Goal: Transaction & Acquisition: Purchase product/service

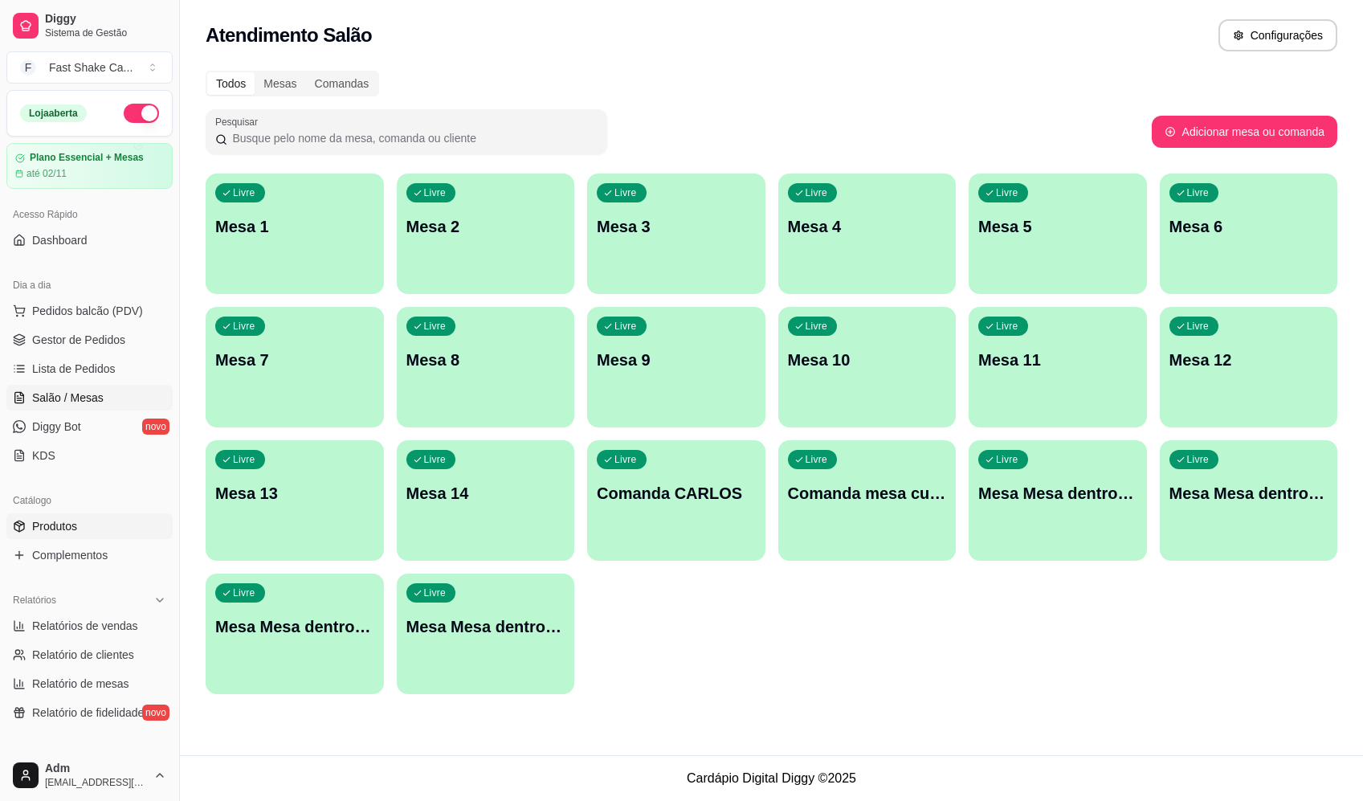
click at [93, 524] on link "Produtos" at bounding box center [89, 526] width 166 height 26
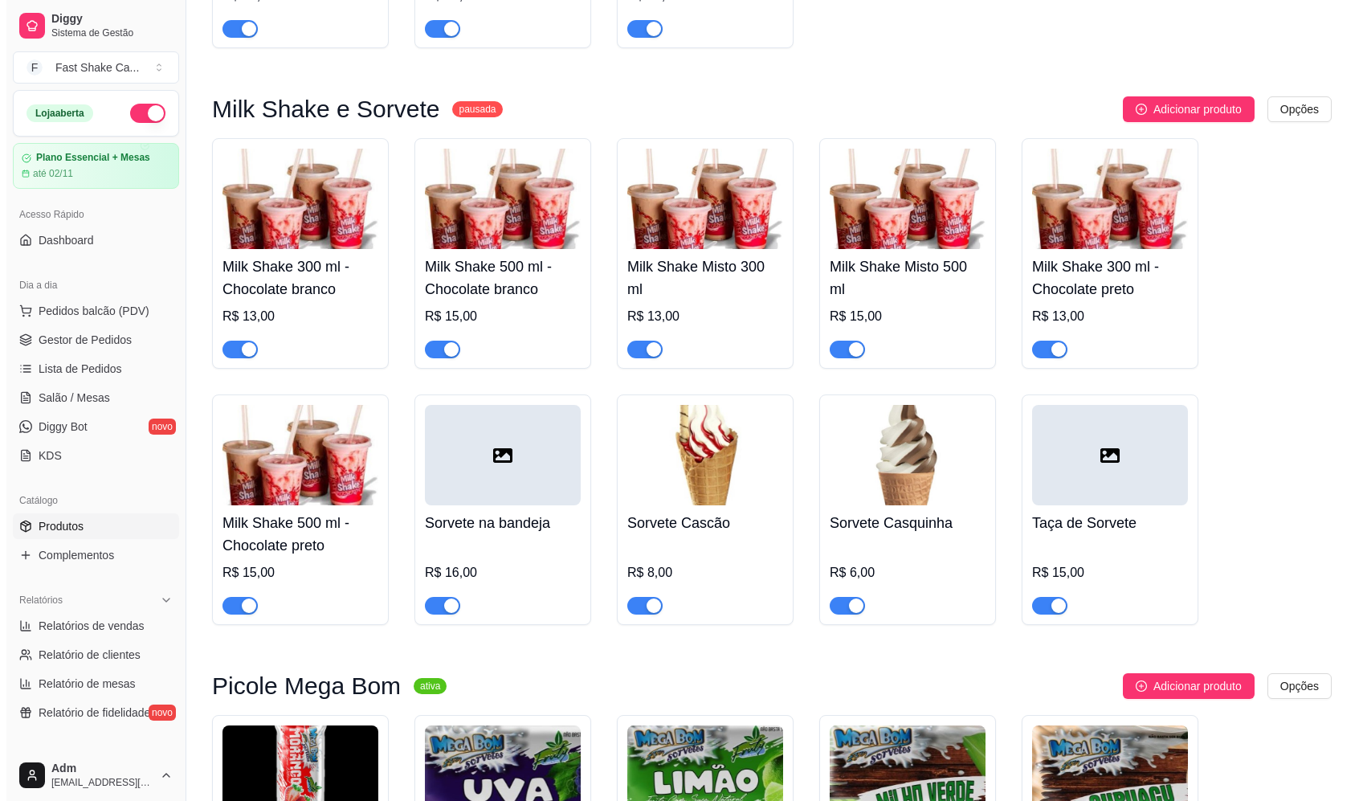
scroll to position [2009, 0]
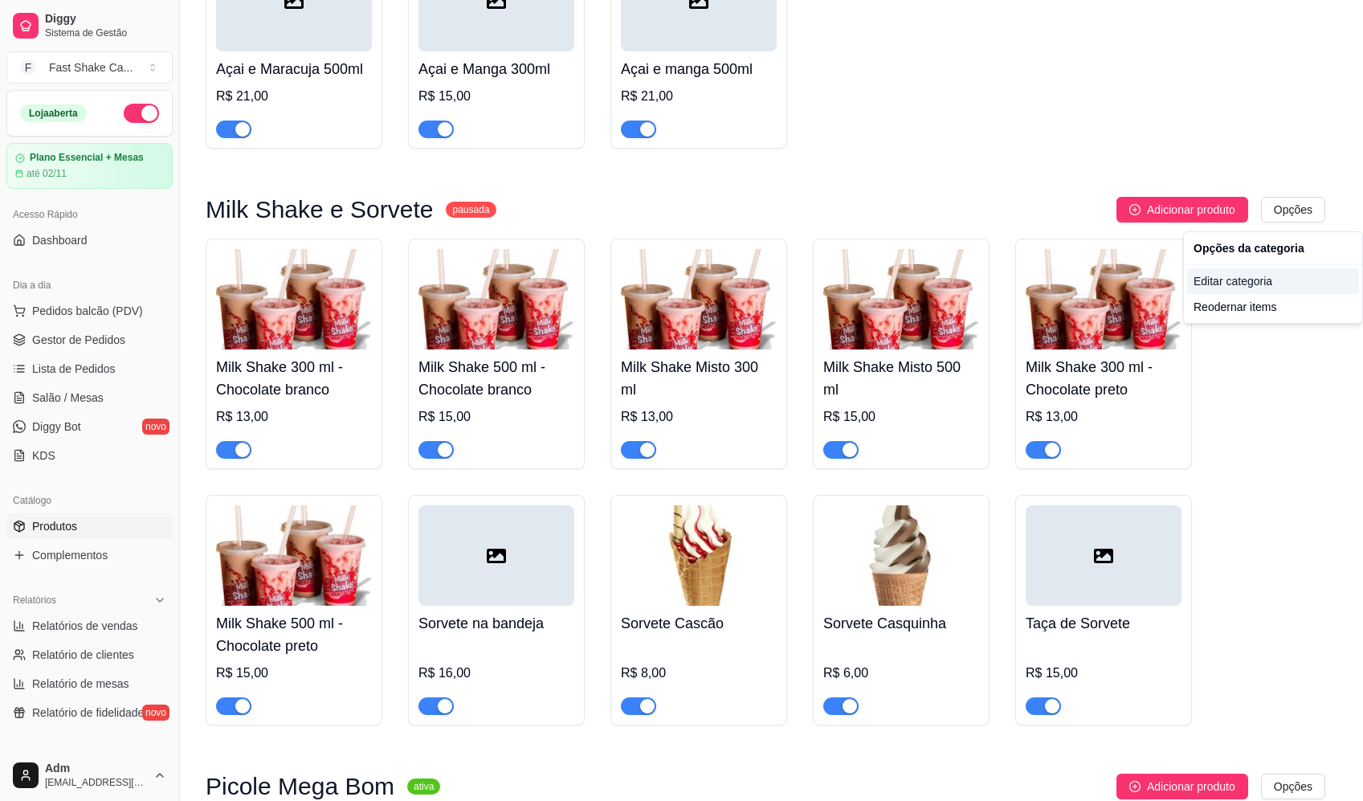
click at [1235, 285] on div "Editar categoria" at bounding box center [1273, 281] width 172 height 26
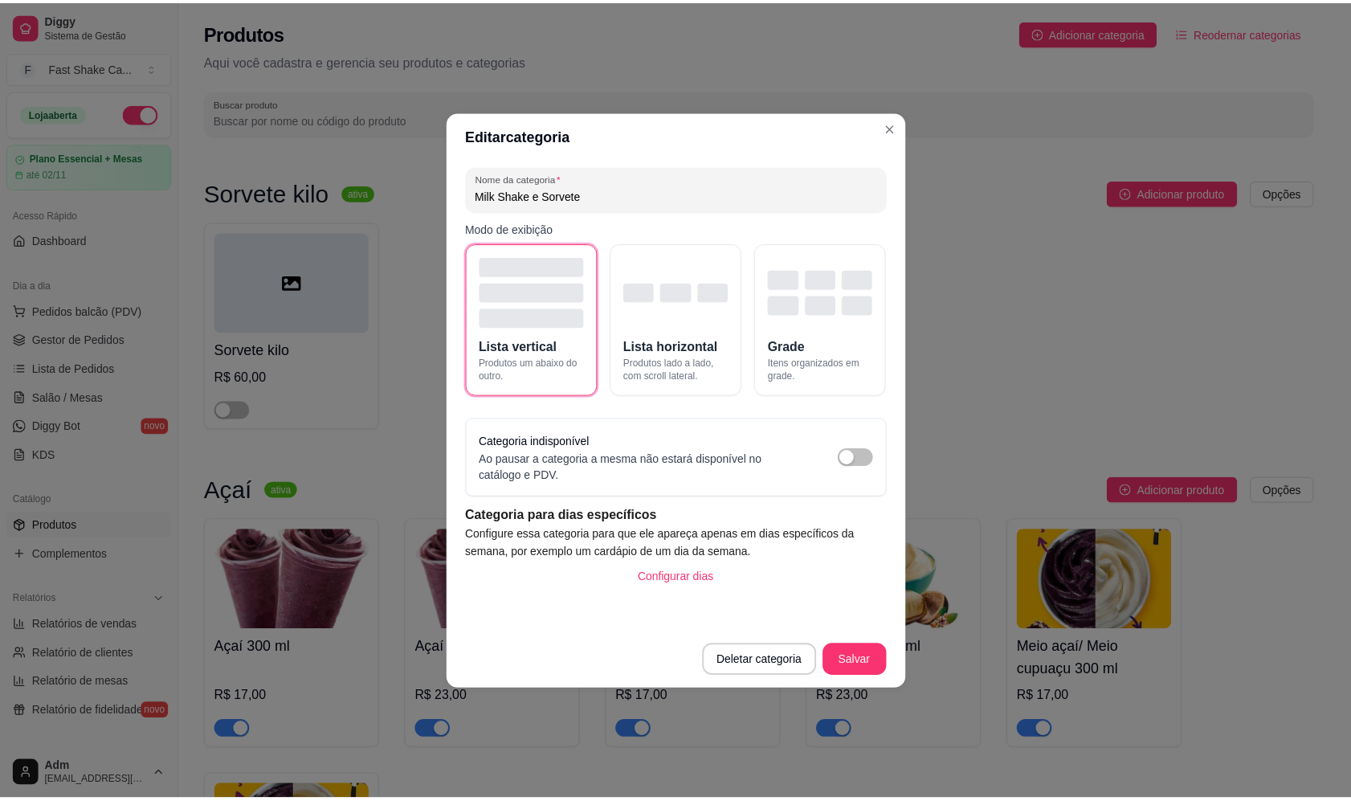
scroll to position [1824, 0]
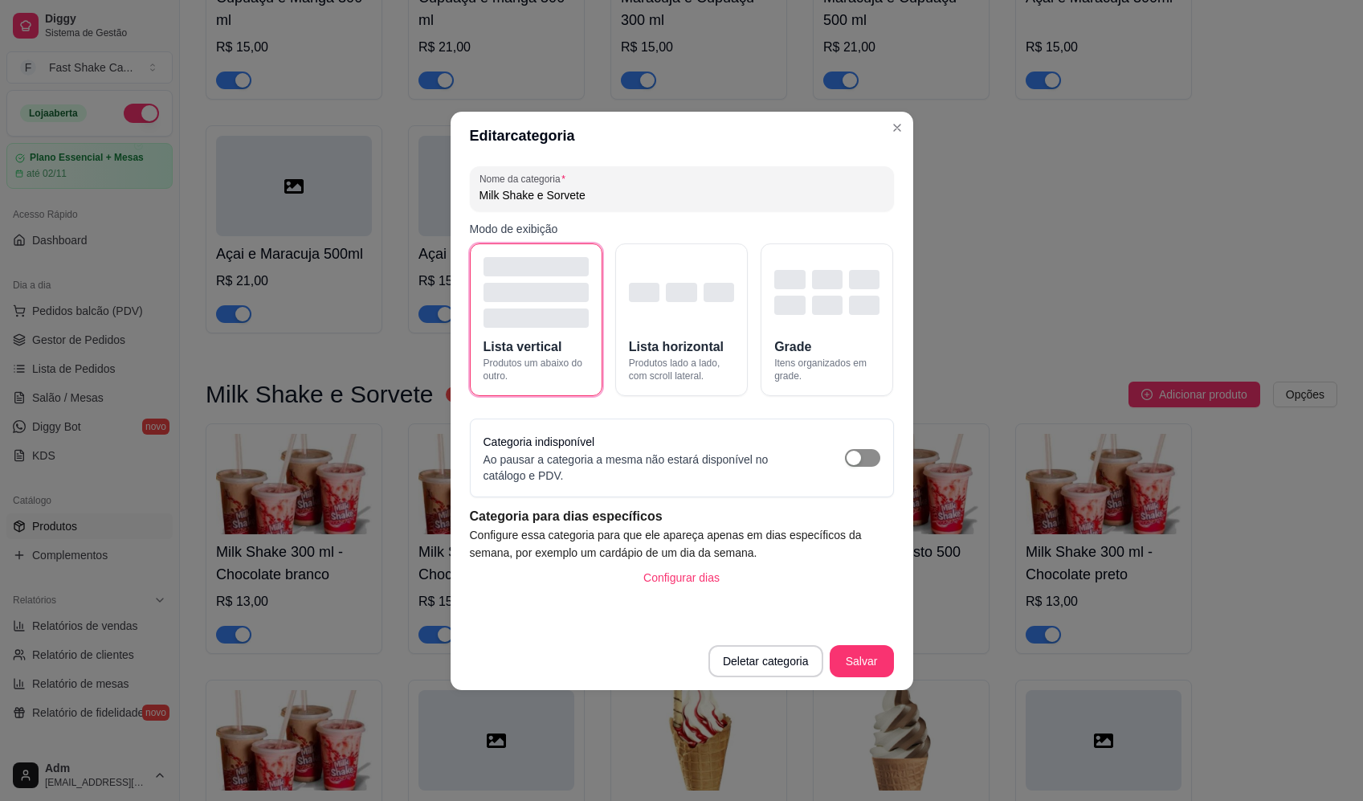
click at [860, 464] on div "button" at bounding box center [854, 458] width 14 height 14
click at [897, 631] on div "Nome da categoria Milk Shake e Sorvete Modo de exibição Lista vertical Produtos…" at bounding box center [682, 396] width 463 height 472
click at [879, 657] on button "Salvar" at bounding box center [862, 661] width 64 height 32
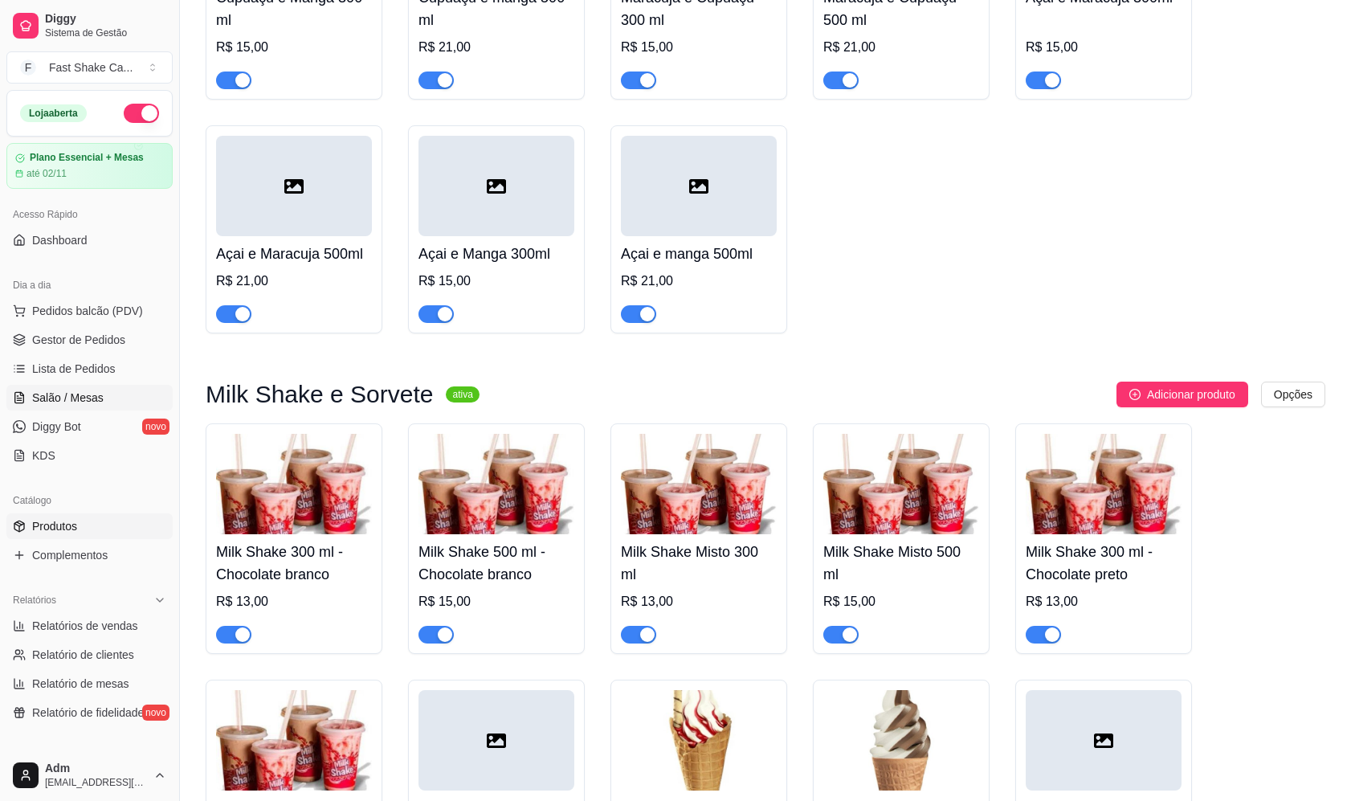
click at [72, 404] on span "Salão / Mesas" at bounding box center [68, 398] width 72 height 16
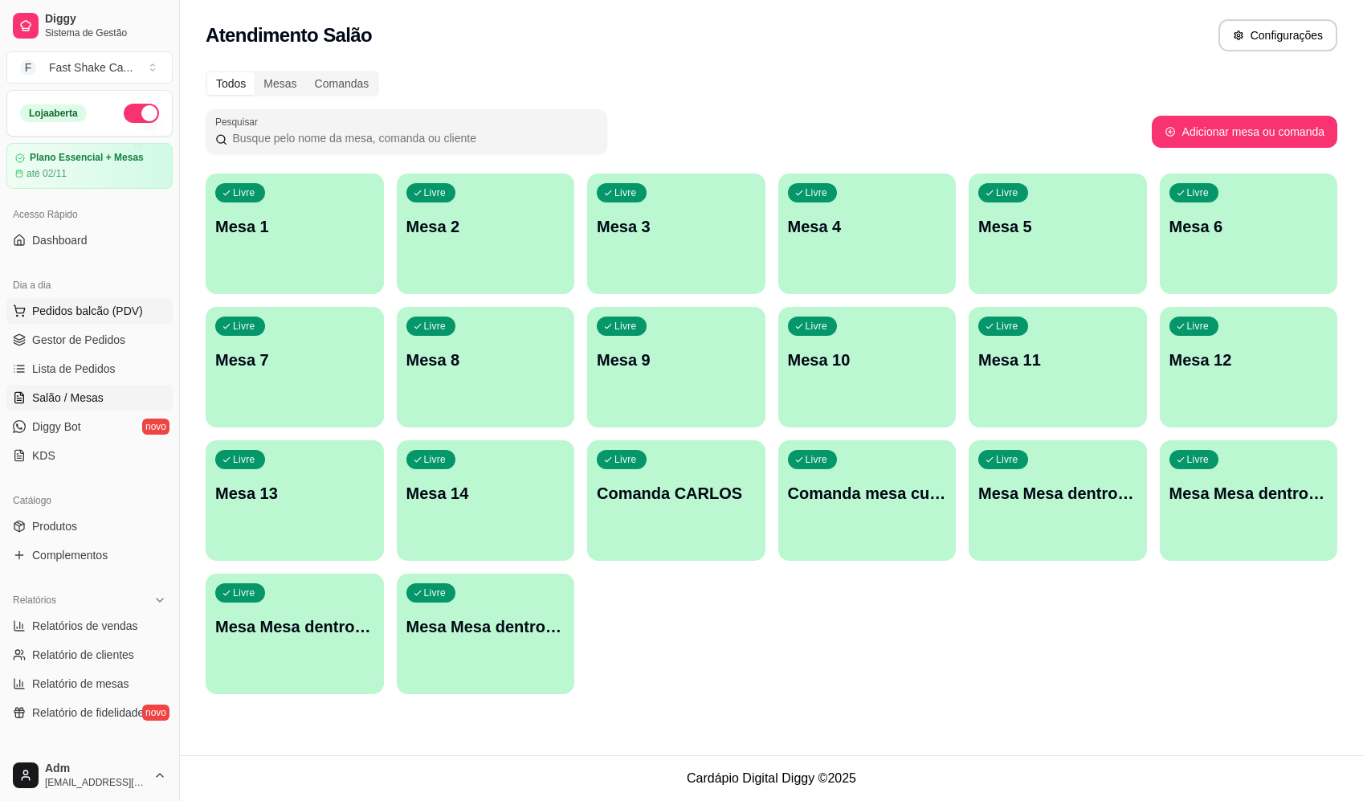
click at [92, 307] on span "Pedidos balcão (PDV)" at bounding box center [87, 311] width 111 height 16
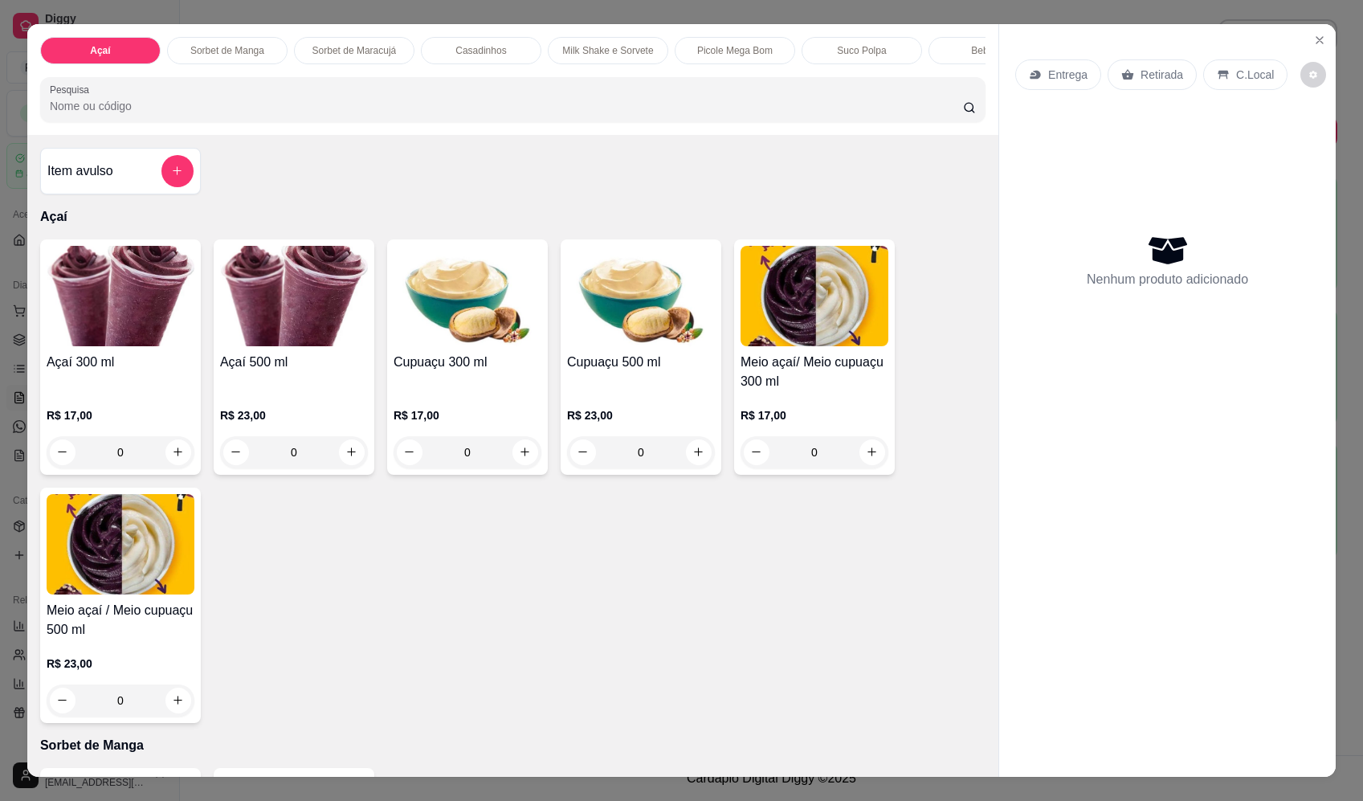
click at [167, 468] on div "0" at bounding box center [121, 452] width 148 height 32
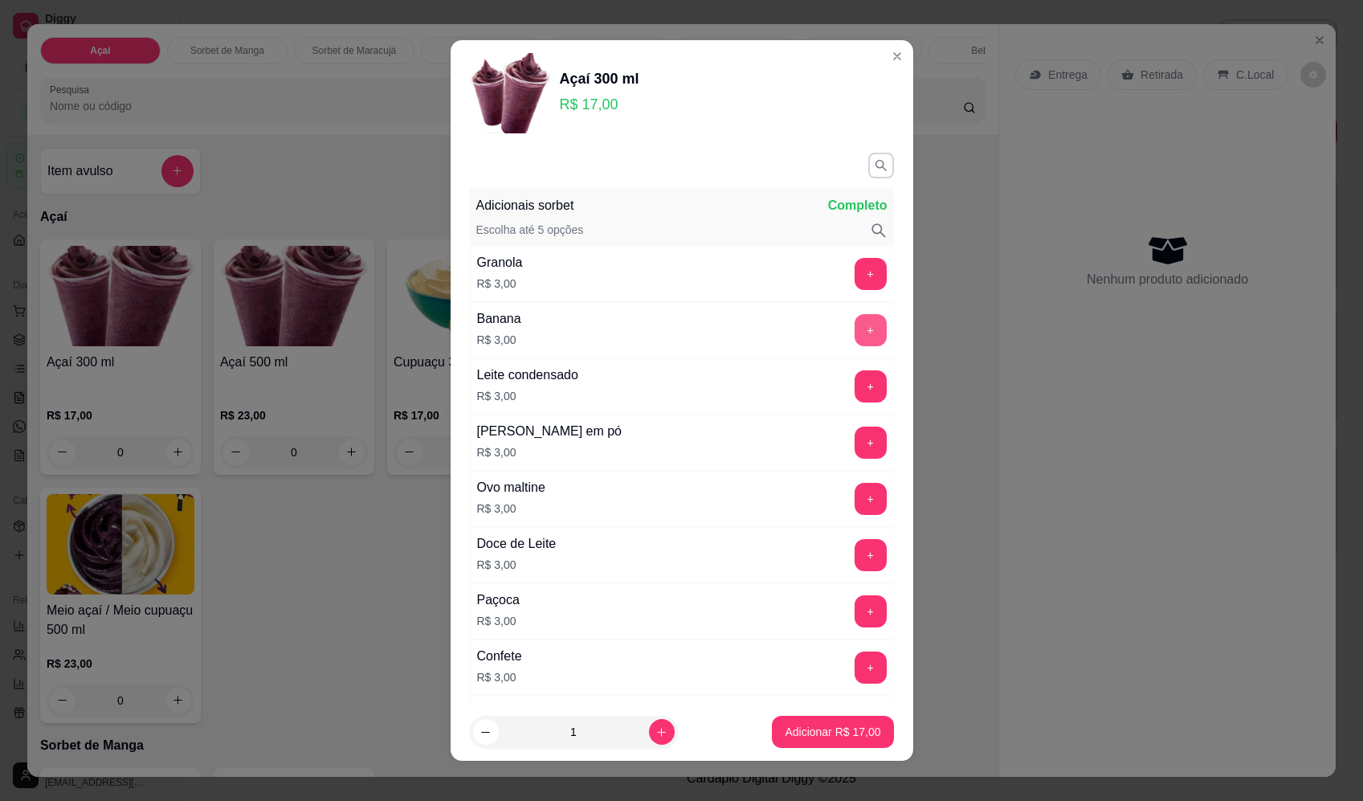
click at [855, 337] on button "+" at bounding box center [871, 330] width 32 height 32
click at [855, 388] on button "+" at bounding box center [870, 385] width 31 height 31
click at [855, 441] on button "+" at bounding box center [871, 443] width 32 height 32
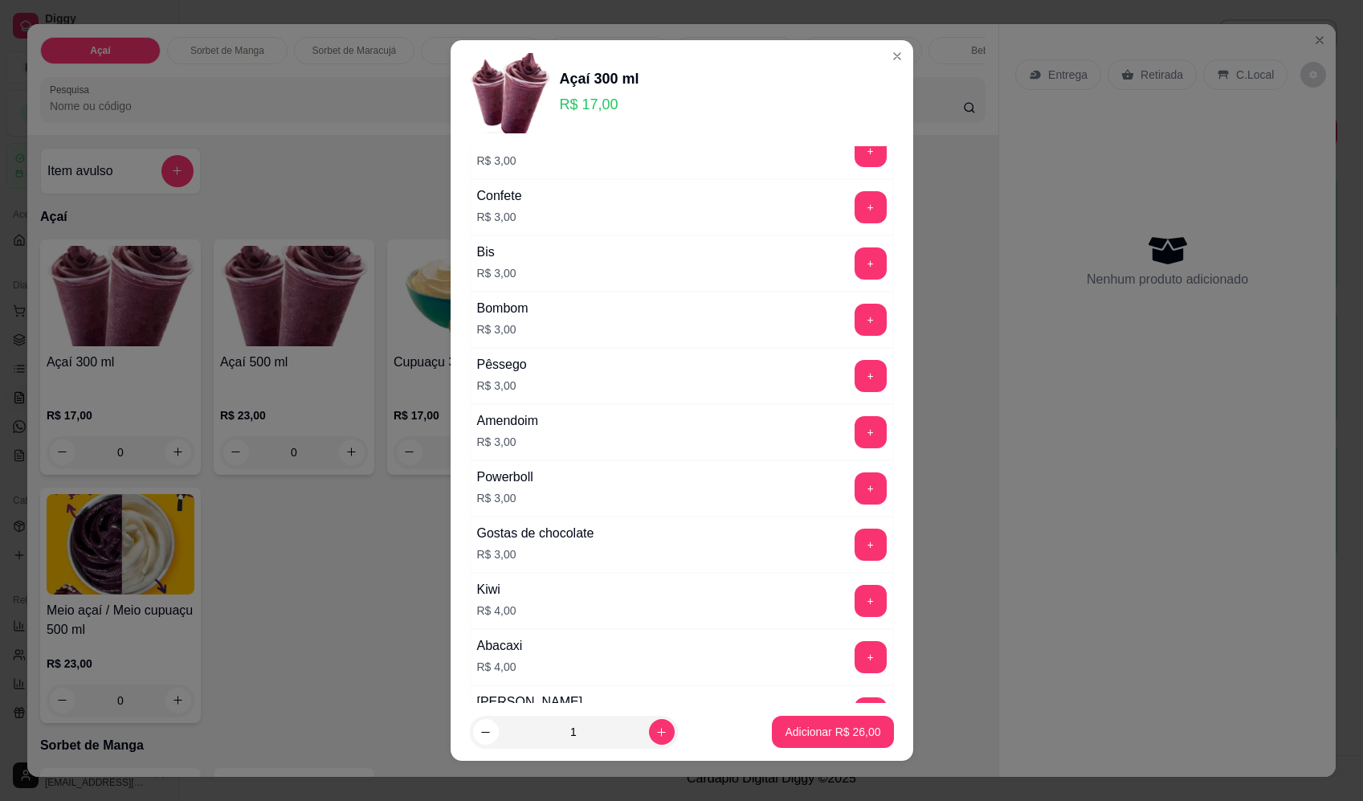
scroll to position [482, 0]
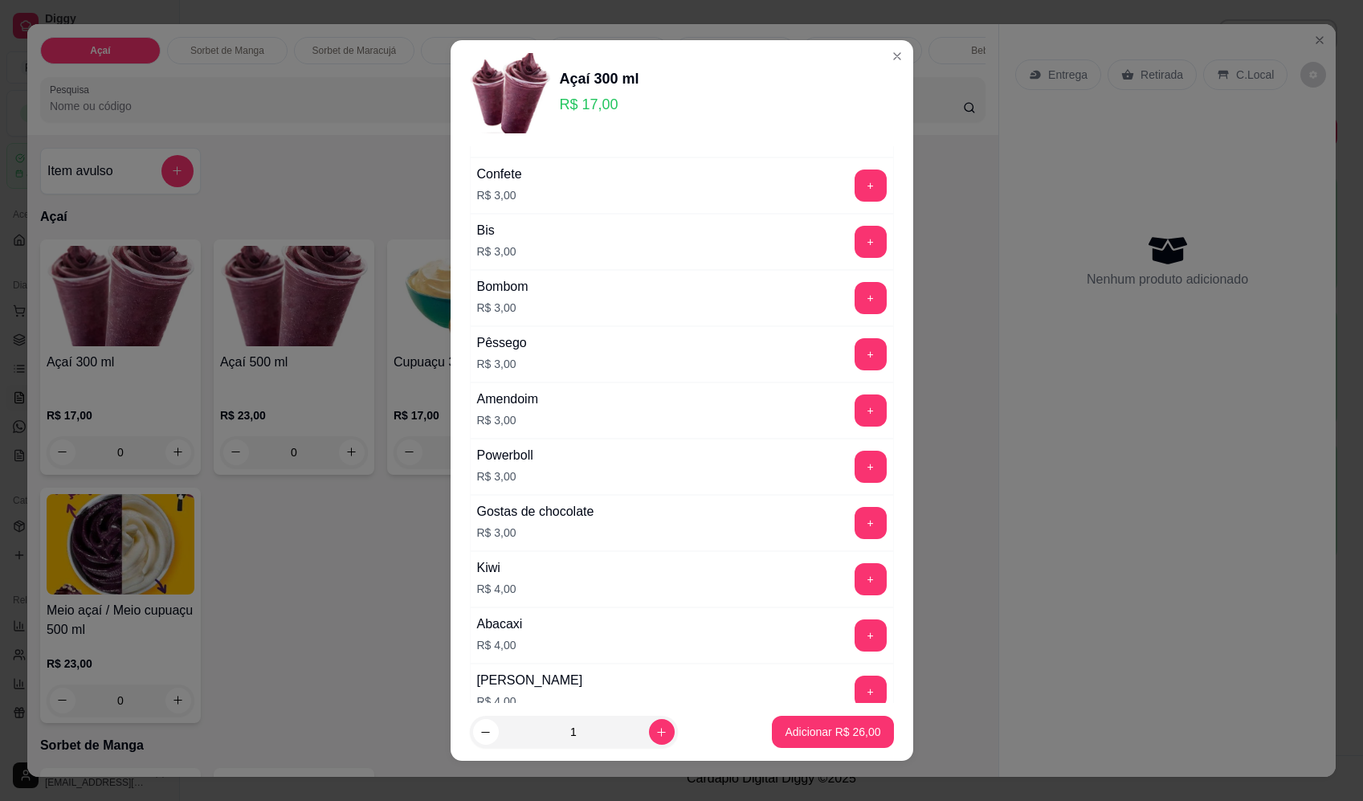
click at [855, 575] on button "+" at bounding box center [871, 579] width 32 height 32
click at [842, 726] on p "Adicionar R$ 30,00" at bounding box center [833, 731] width 93 height 15
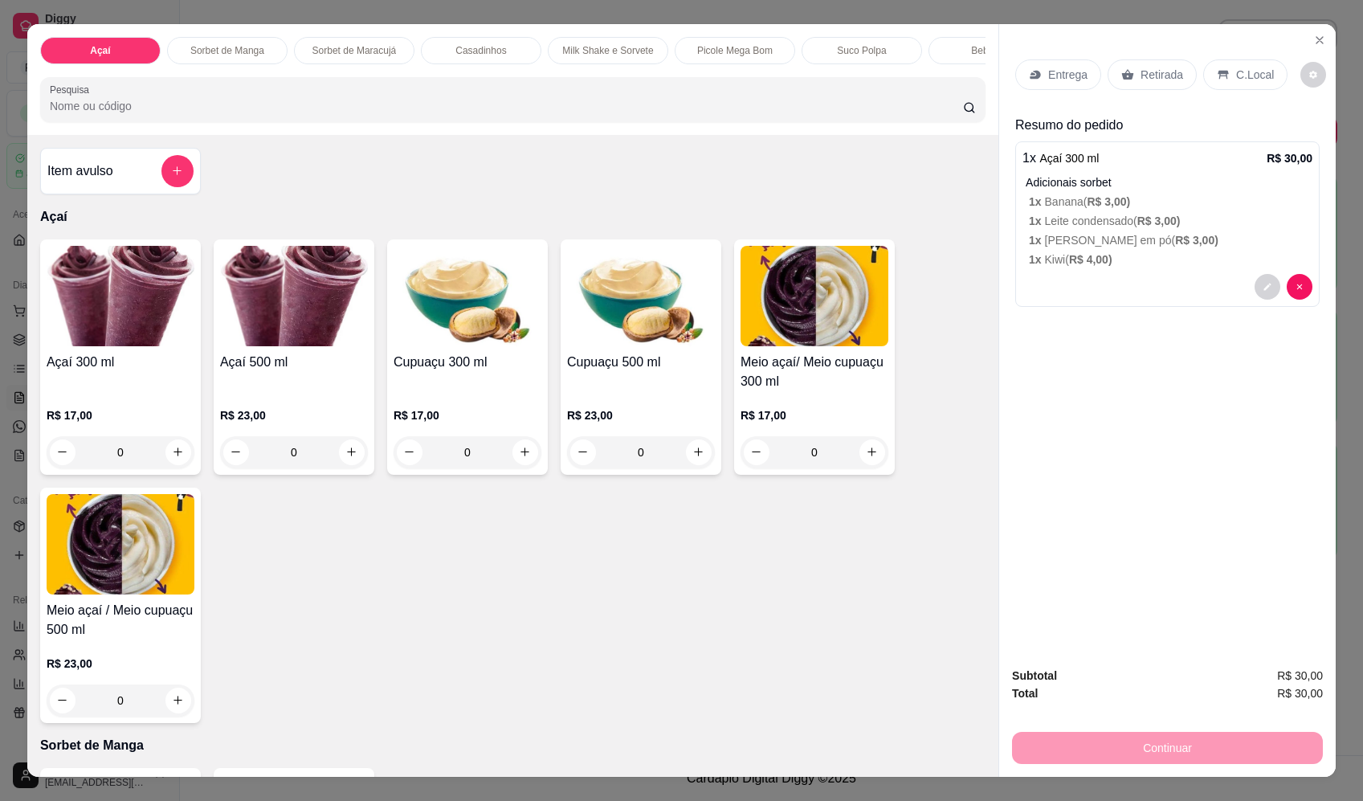
click at [1051, 71] on p "Entrega" at bounding box center [1067, 75] width 39 height 16
drag, startPoint x: 162, startPoint y: 420, endPoint x: 137, endPoint y: 446, distance: 36.4
click at [137, 446] on div "R$ 17,00 0" at bounding box center [121, 437] width 148 height 61
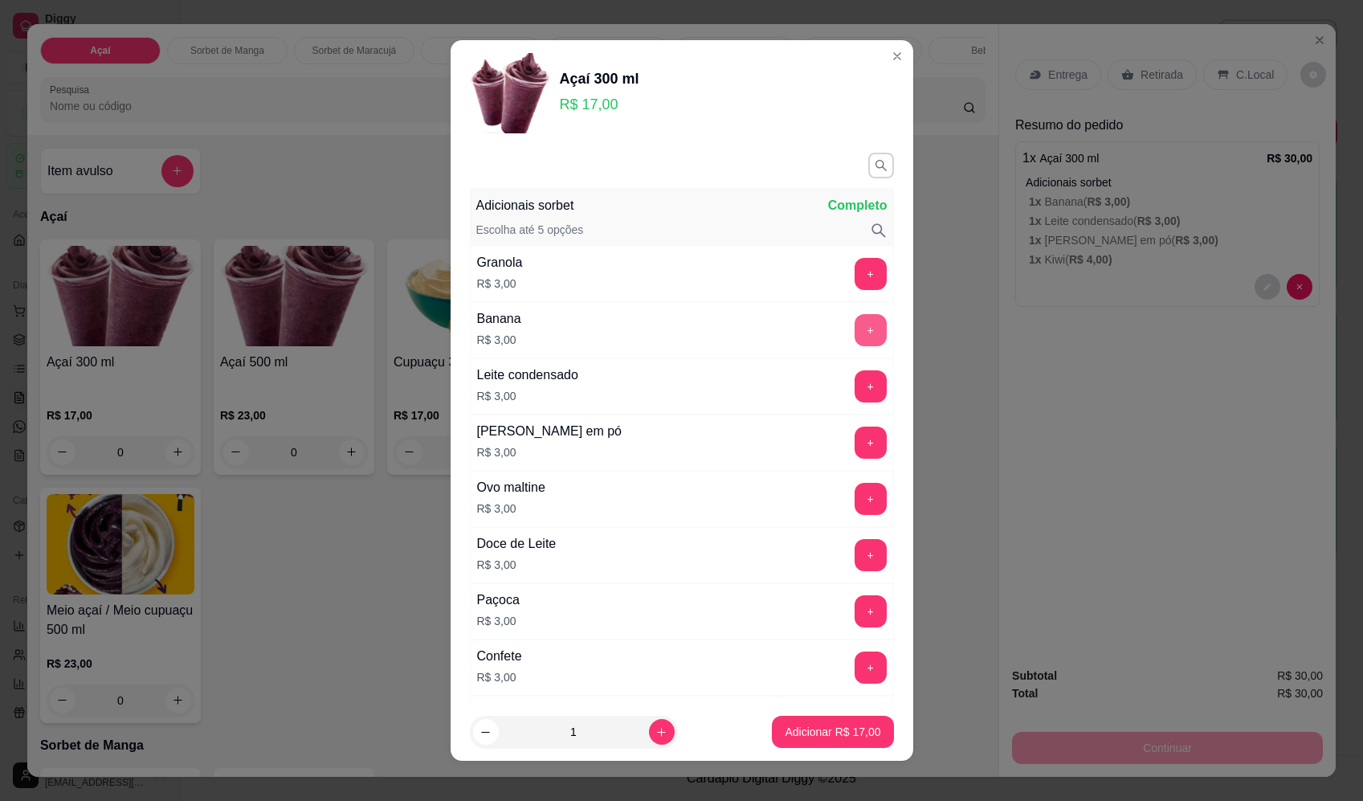
click at [855, 335] on button "+" at bounding box center [871, 330] width 32 height 32
click at [855, 390] on button "+" at bounding box center [871, 386] width 32 height 32
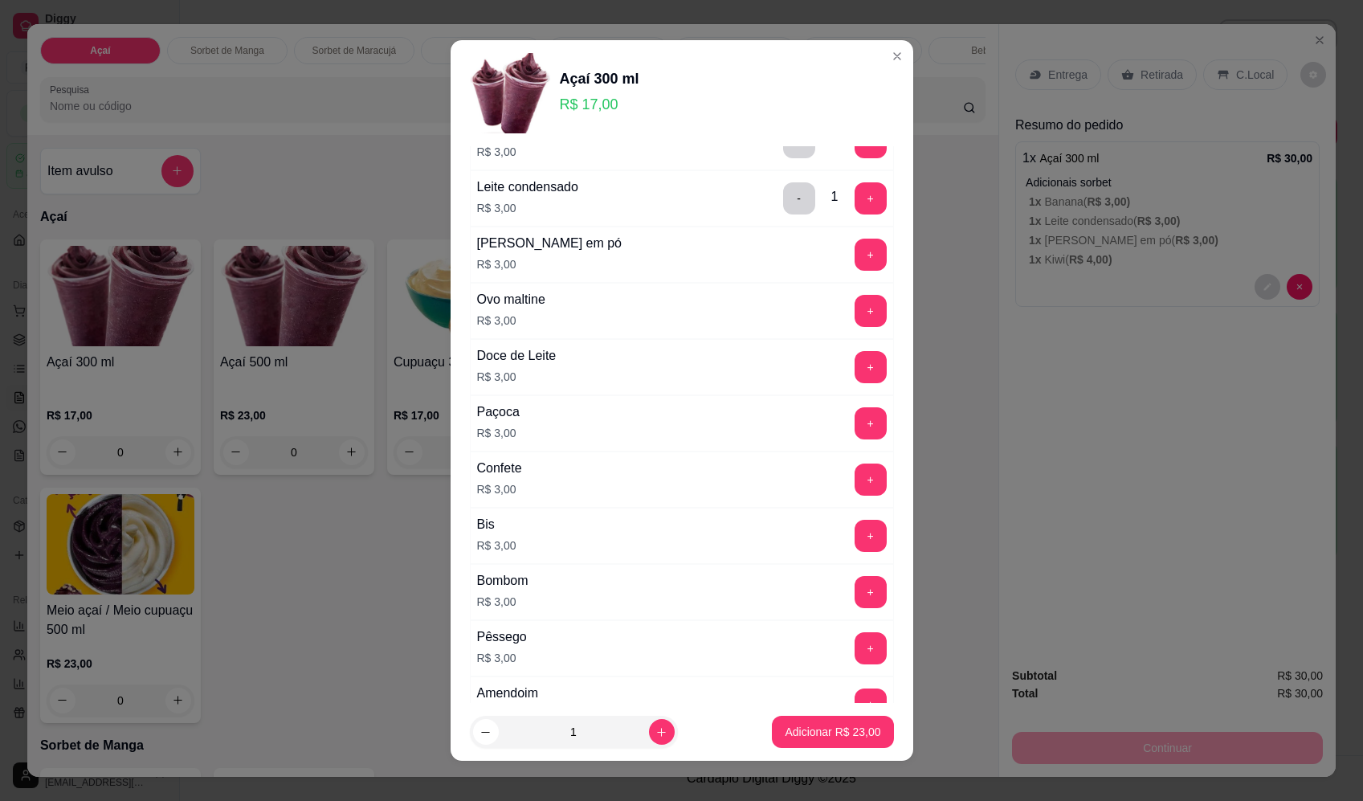
scroll to position [161, 0]
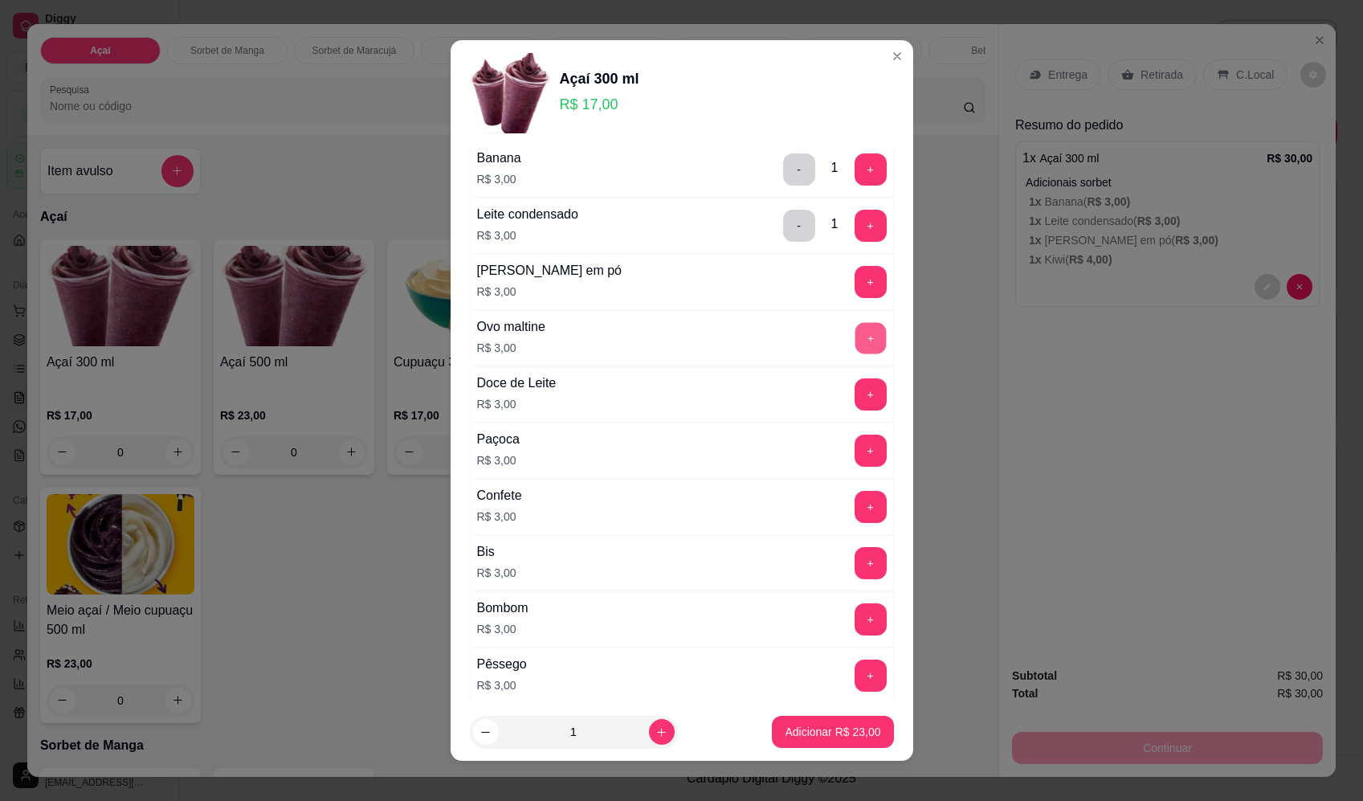
click at [855, 339] on button "+" at bounding box center [870, 337] width 31 height 31
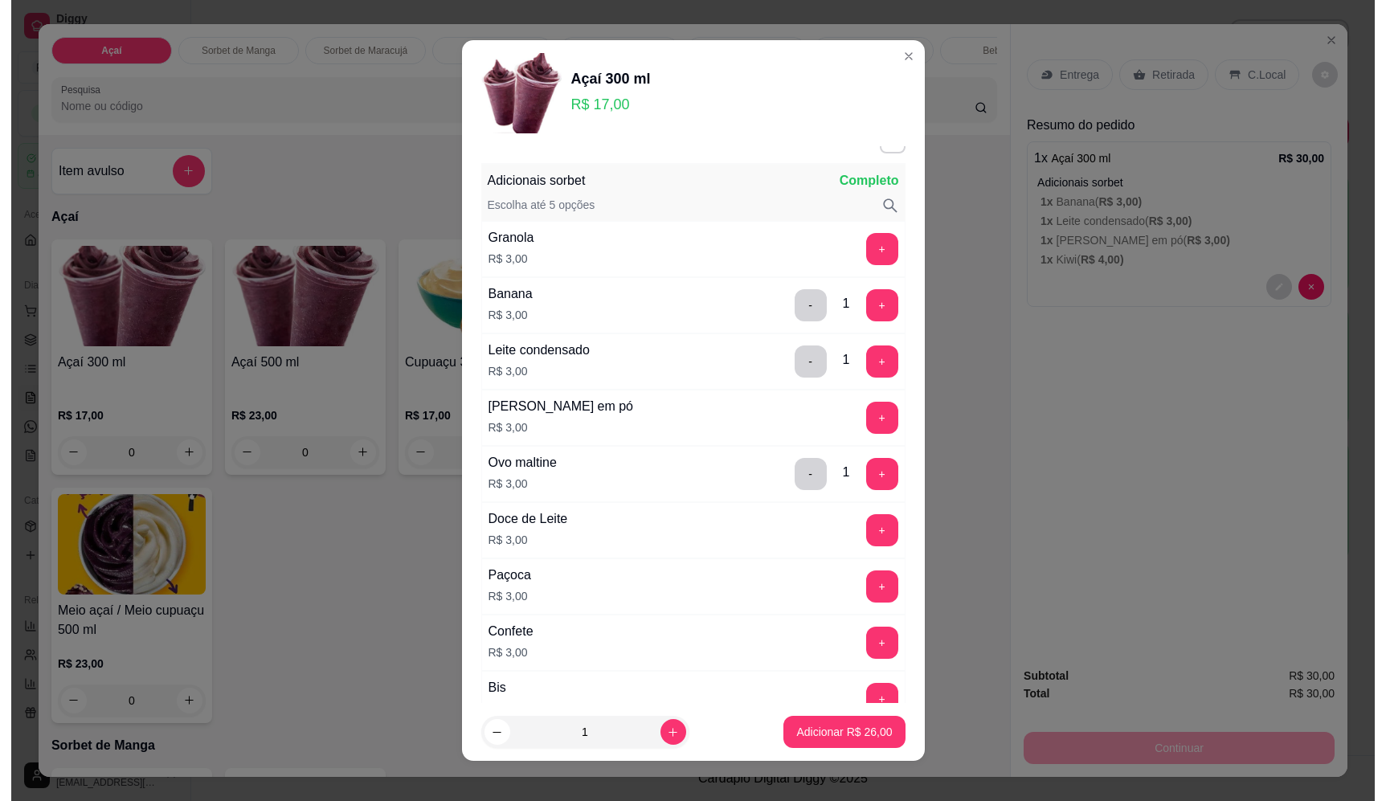
scroll to position [0, 0]
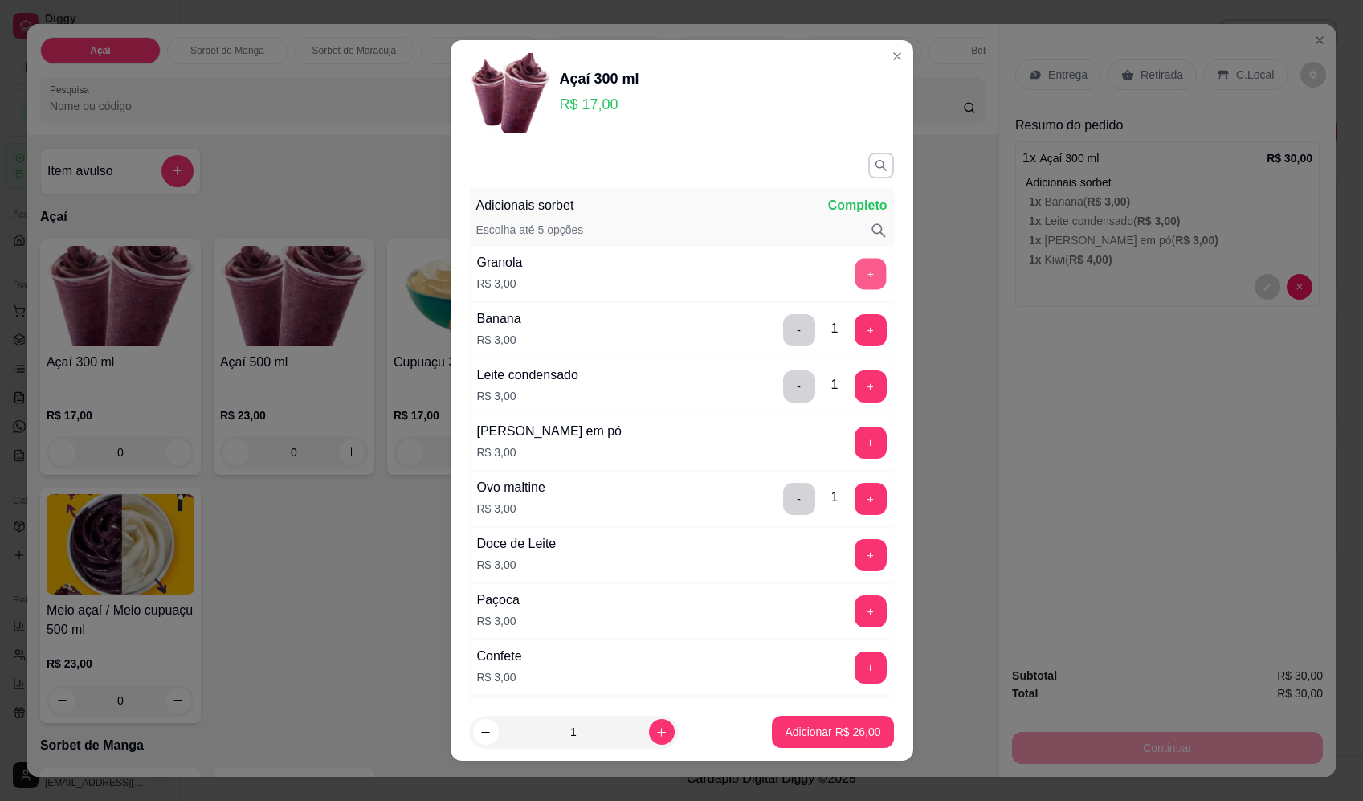
click at [855, 277] on button "+" at bounding box center [870, 273] width 31 height 31
click at [834, 727] on button "Adicionar R$ 29,00" at bounding box center [832, 732] width 121 height 32
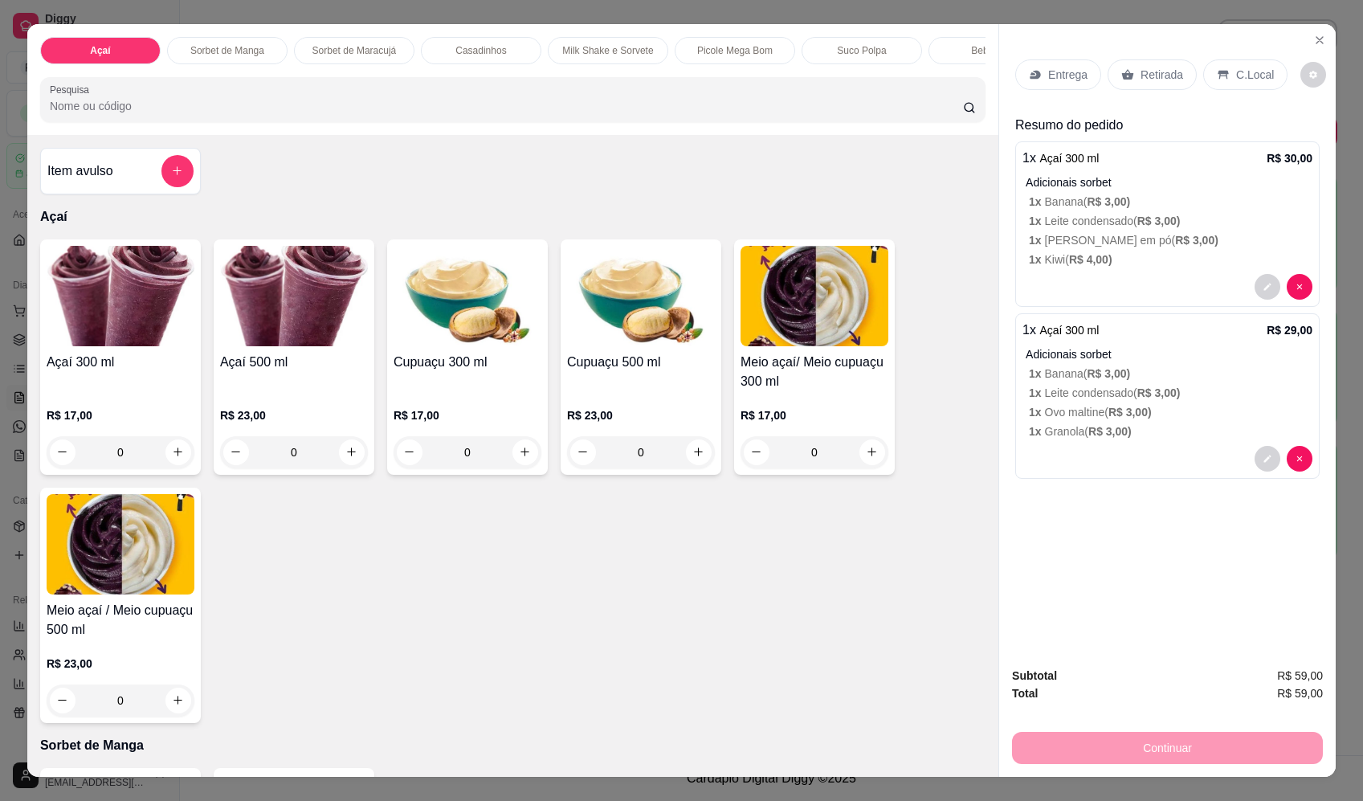
click at [1178, 78] on div "Retirada" at bounding box center [1152, 74] width 89 height 31
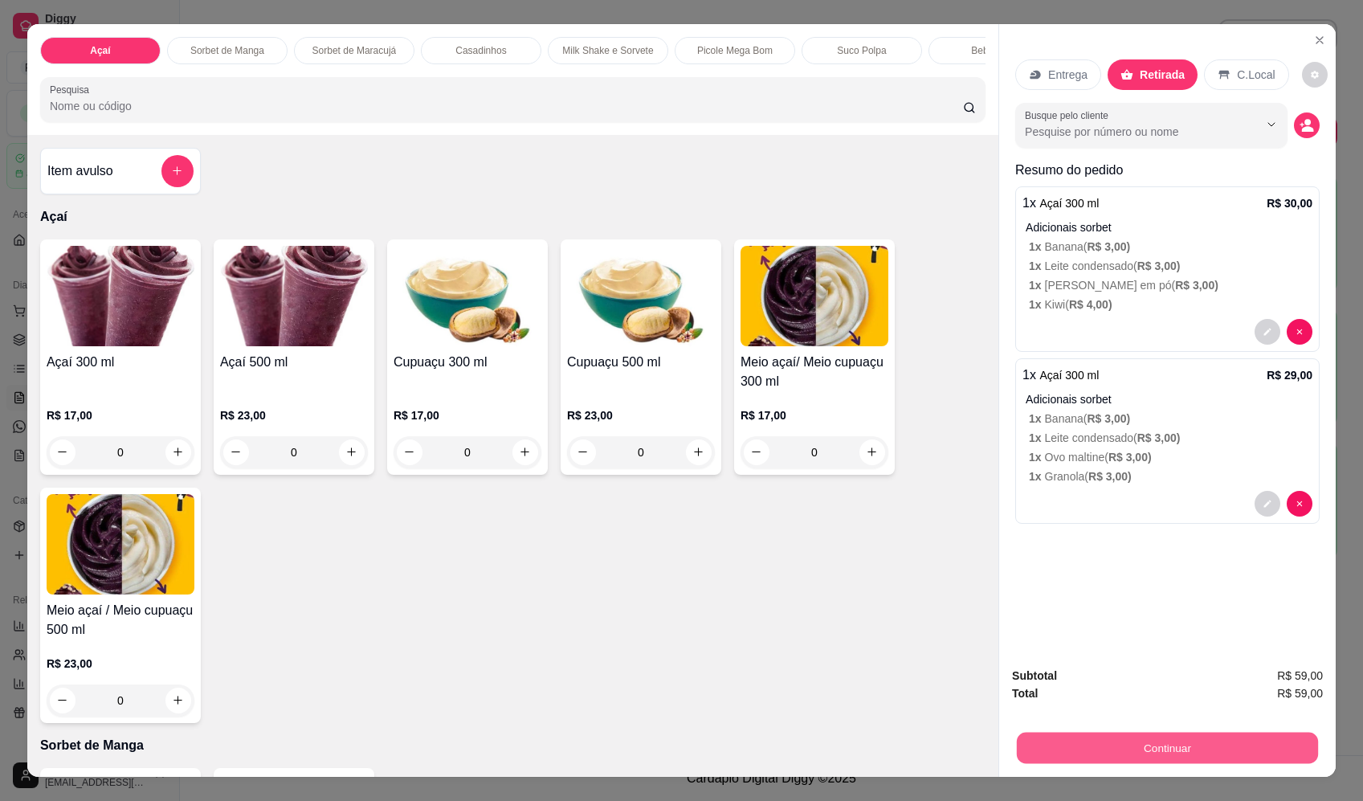
click at [1167, 738] on button "Continuar" at bounding box center [1167, 748] width 301 height 31
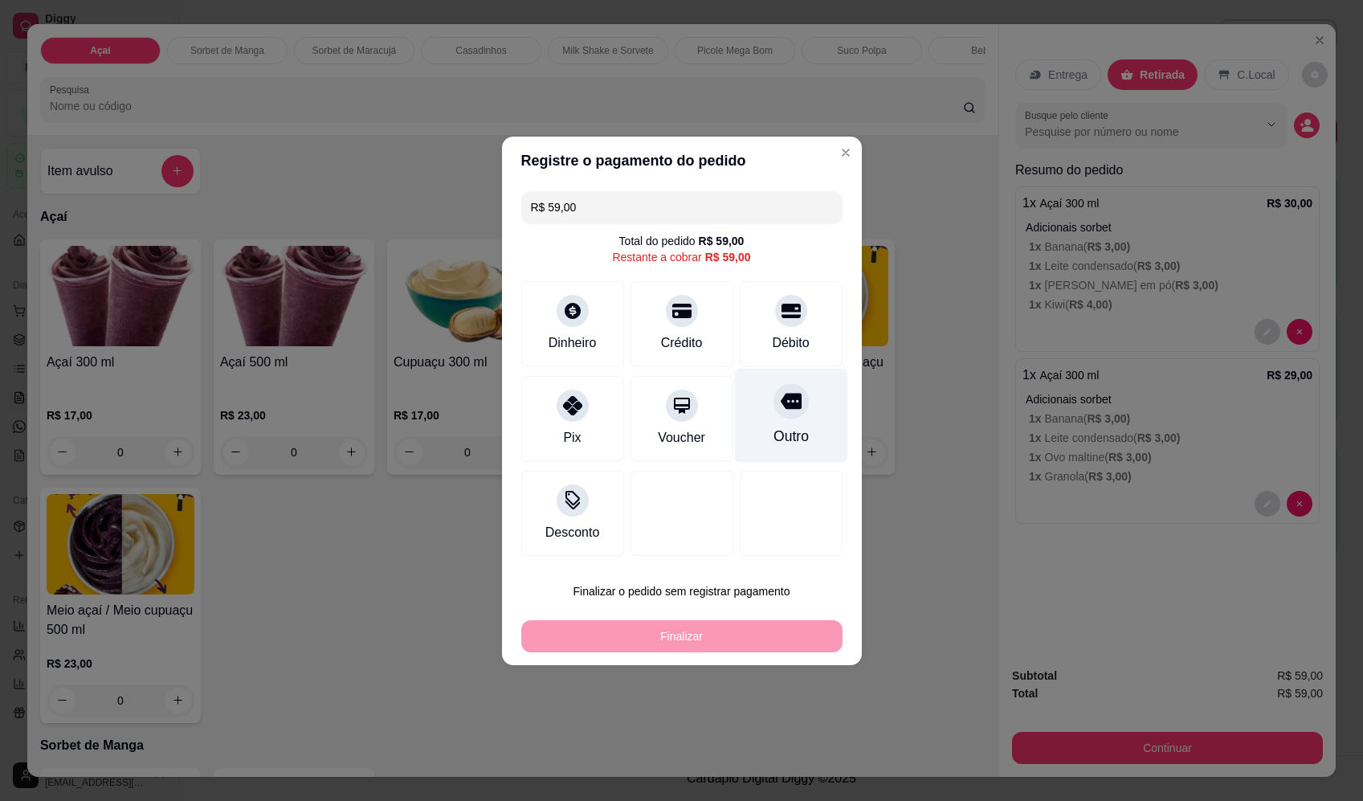
click at [775, 429] on div "Outro" at bounding box center [790, 436] width 35 height 21
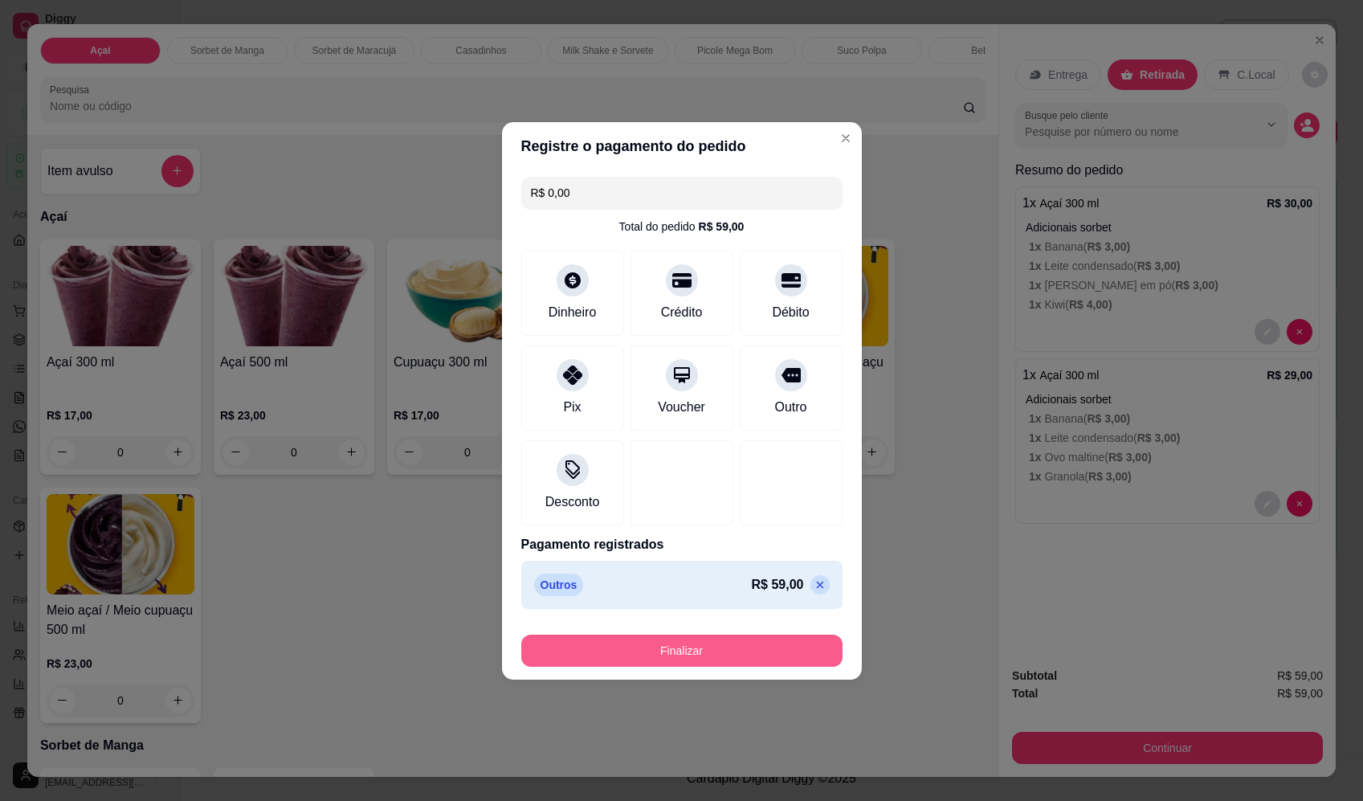
click at [747, 666] on button "Finalizar" at bounding box center [681, 651] width 321 height 32
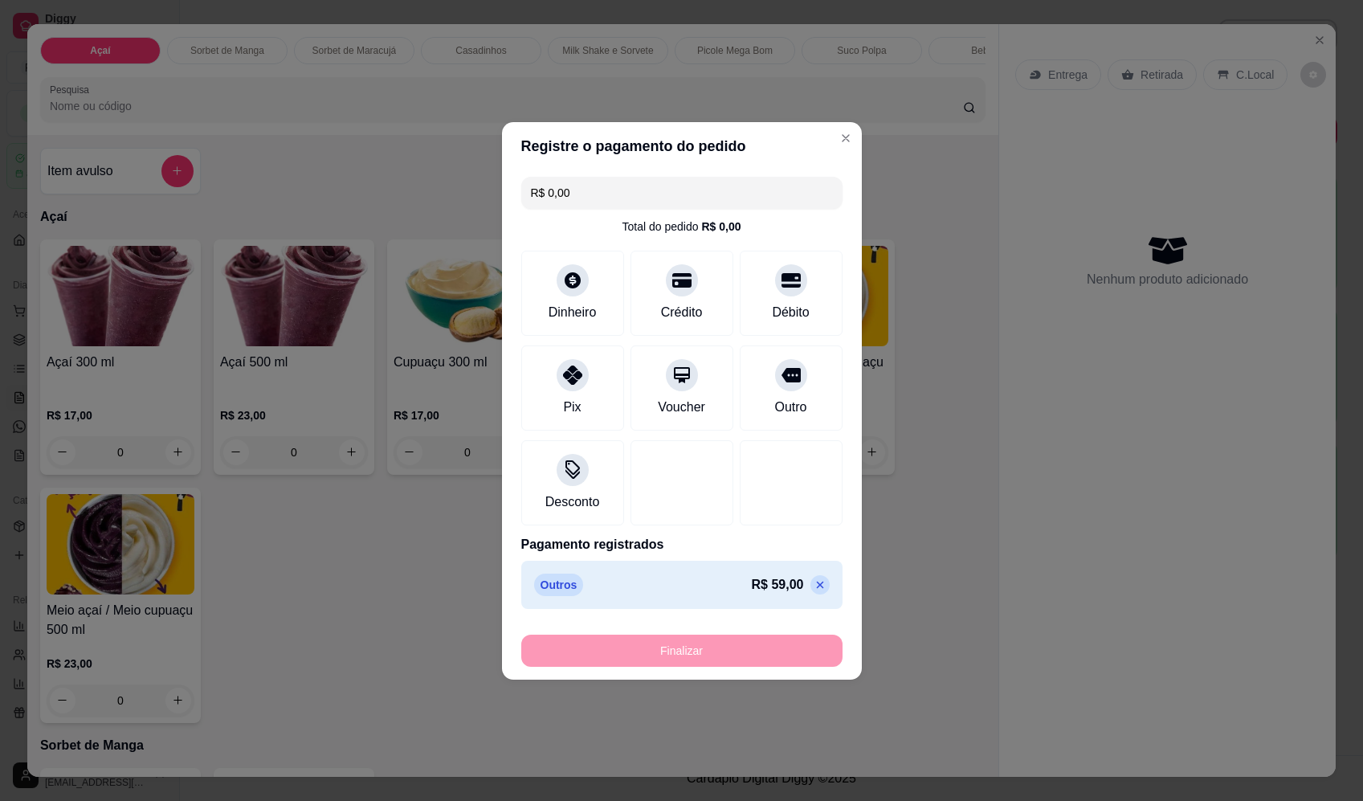
type input "-R$ 59,00"
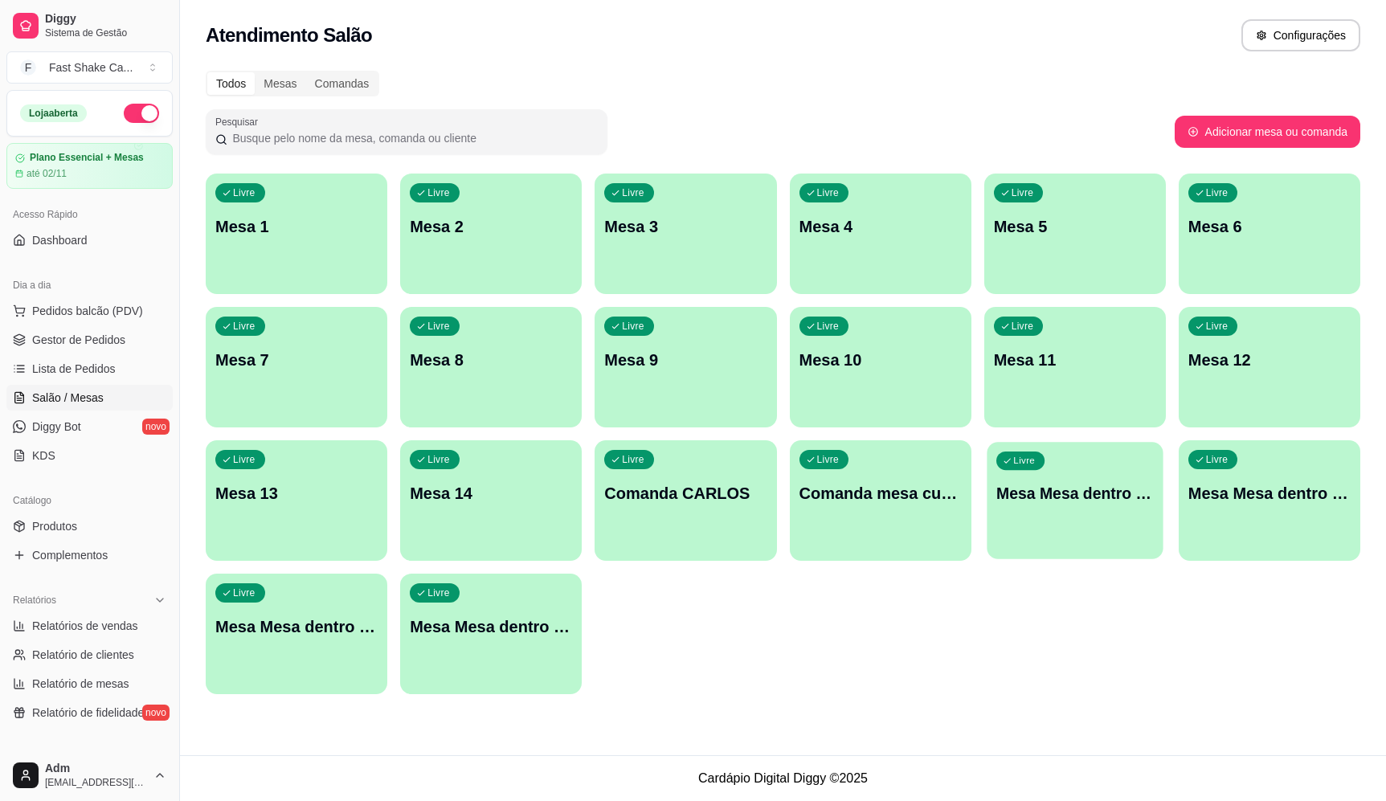
click at [1053, 502] on p "Mesa Mesa dentro azul" at bounding box center [1074, 494] width 157 height 22
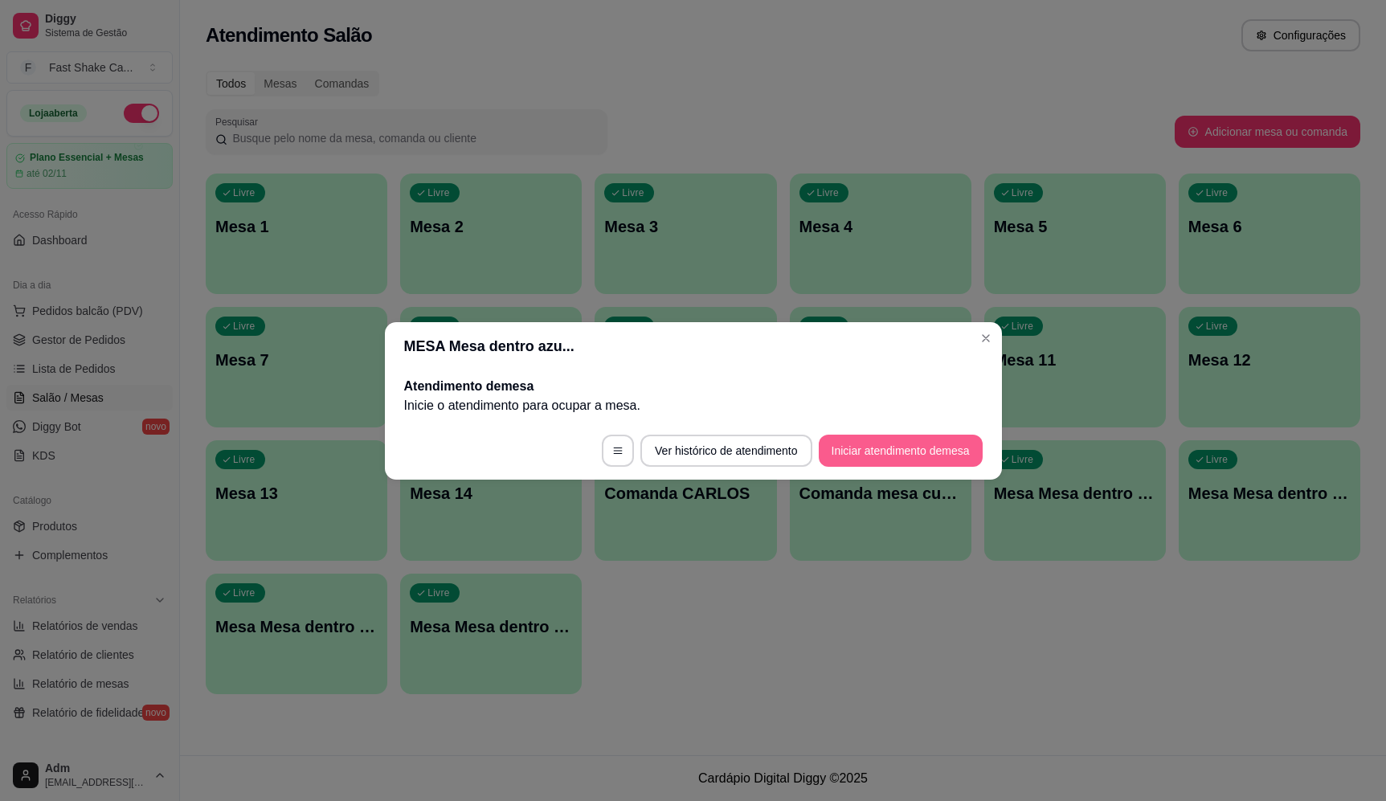
click at [908, 452] on button "Iniciar atendimento de mesa" at bounding box center [901, 451] width 164 height 32
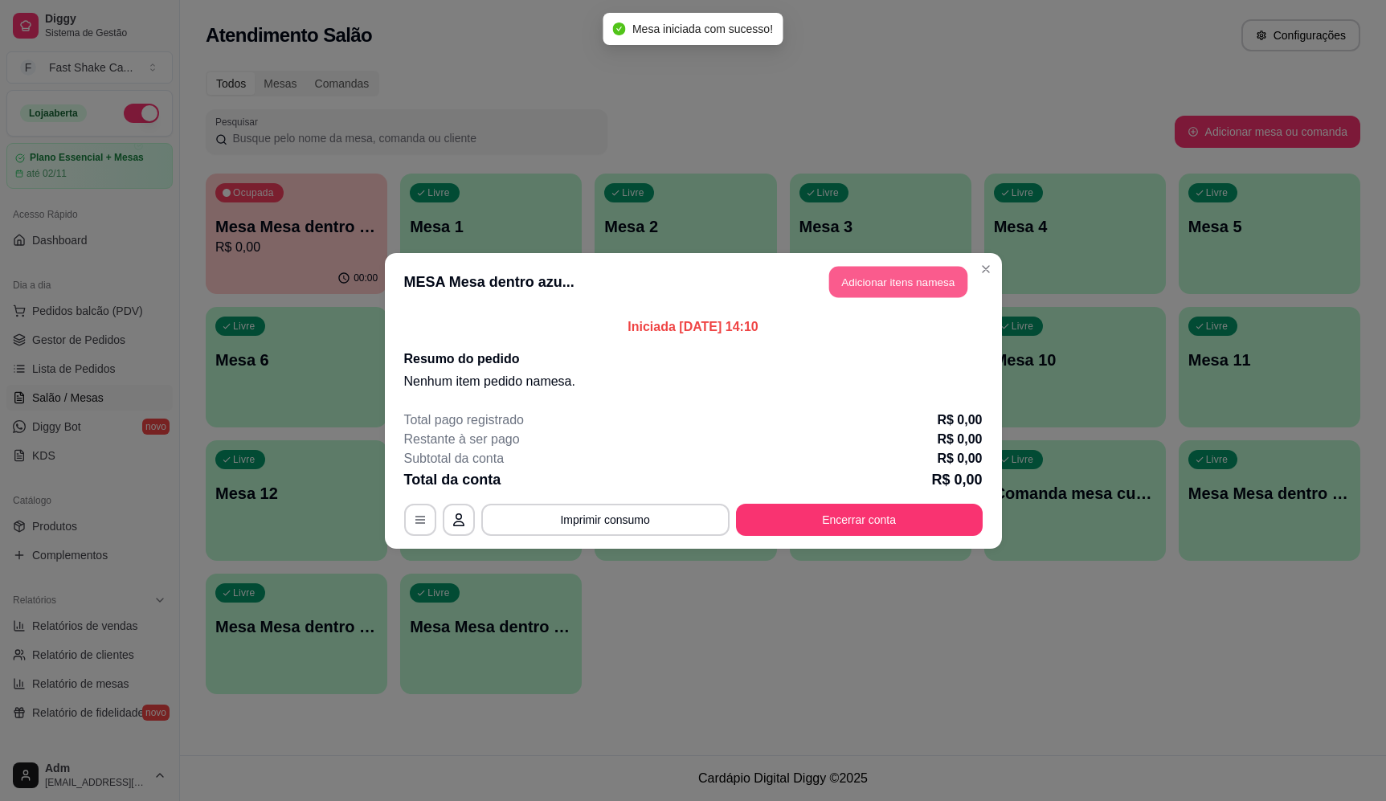
click at [856, 278] on button "Adicionar itens na mesa" at bounding box center [898, 281] width 138 height 31
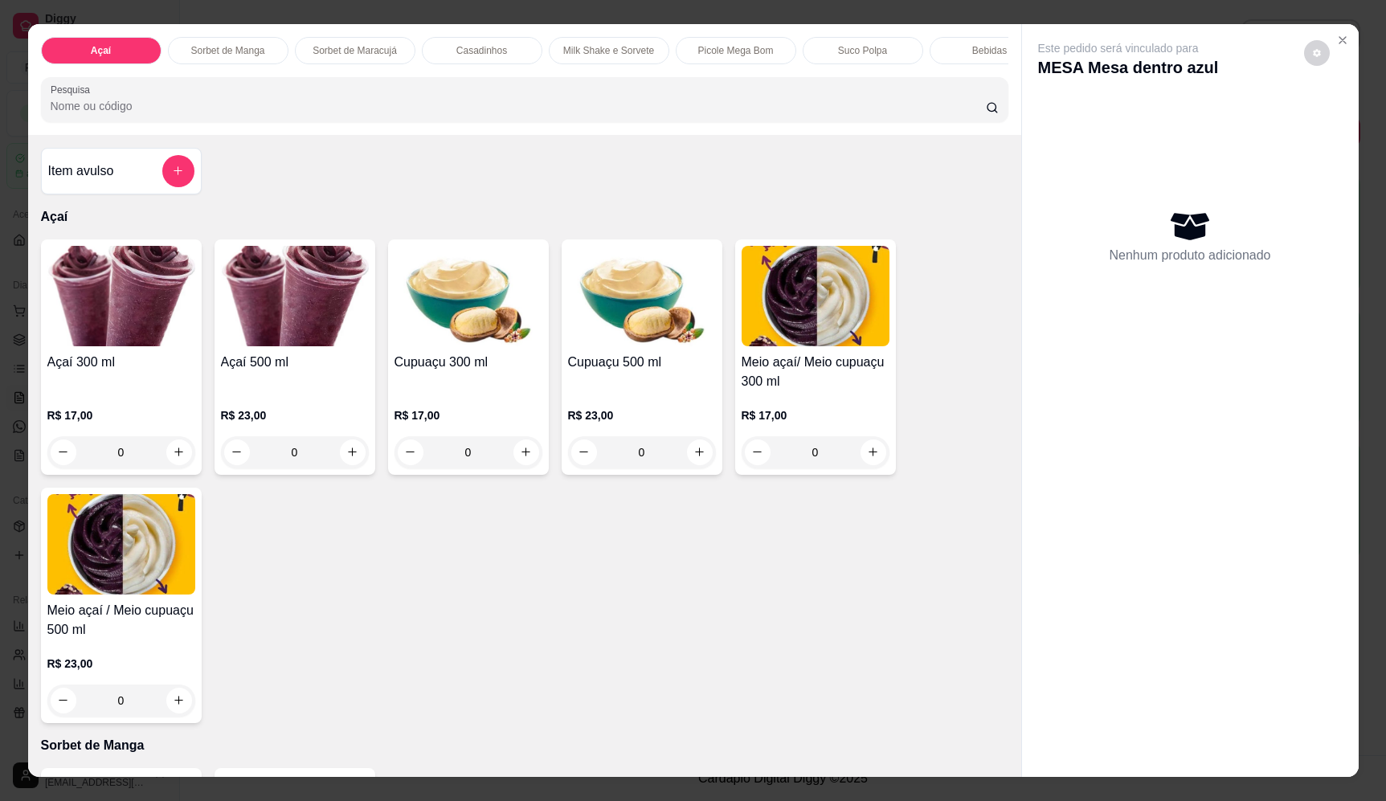
click at [150, 114] on input "Pesquisa" at bounding box center [518, 106] width 935 height 16
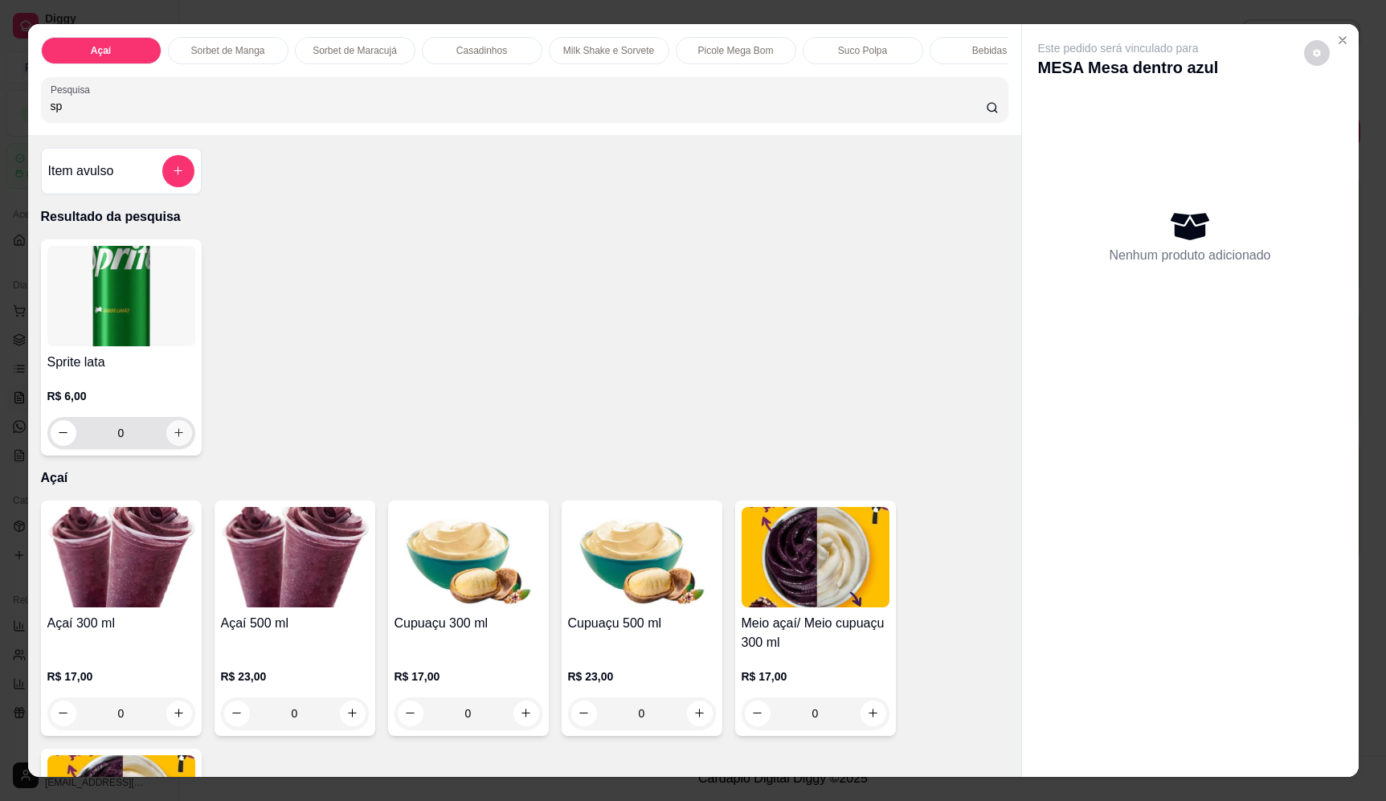
type input "sp"
click at [174, 439] on icon "increase-product-quantity" at bounding box center [179, 433] width 12 height 12
type input "1"
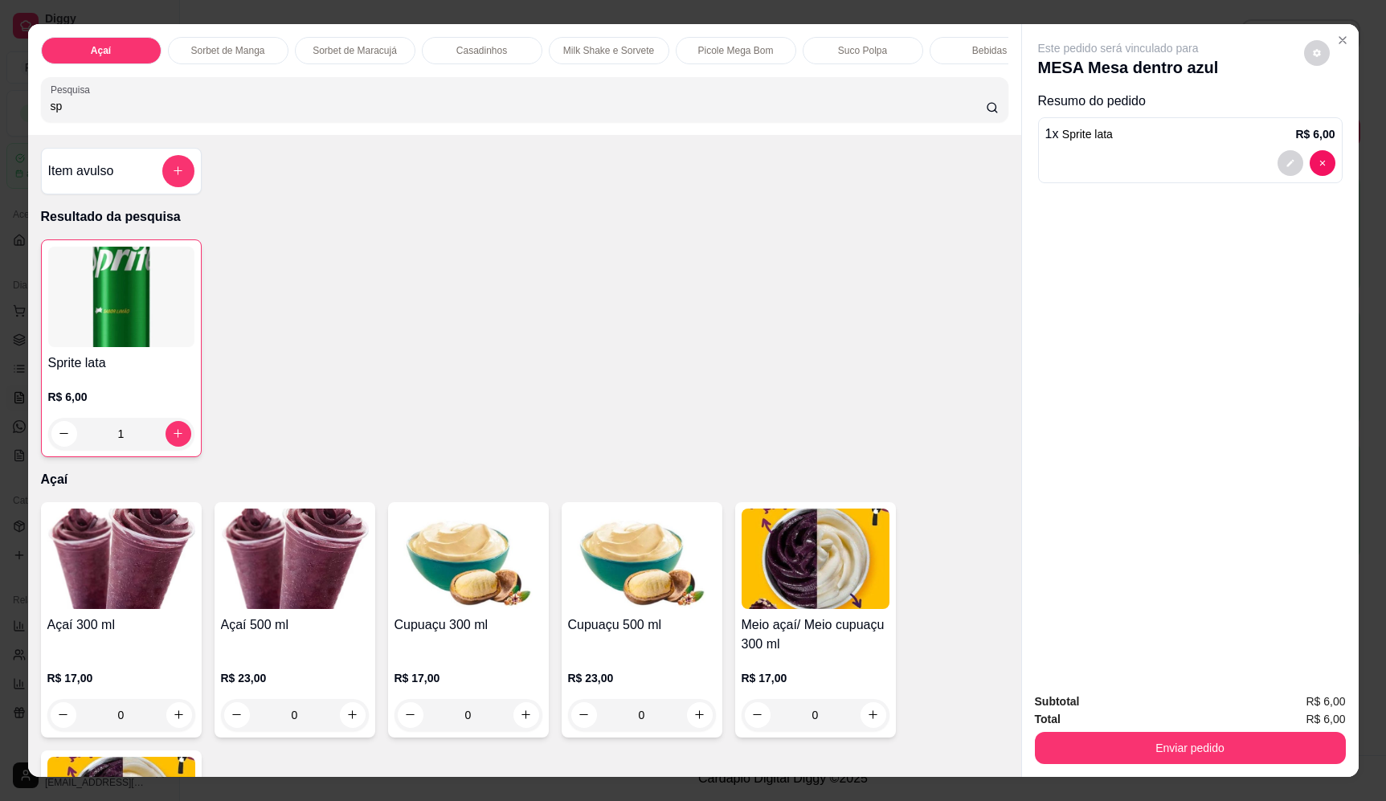
drag, startPoint x: 116, startPoint y: 114, endPoint x: -33, endPoint y: 141, distance: 151.0
click at [0, 141] on html "Diggy Sistema de Gestão F Fast Shake Ca ... Loja aberta Plano Essencial + Mesas…" at bounding box center [693, 400] width 1386 height 801
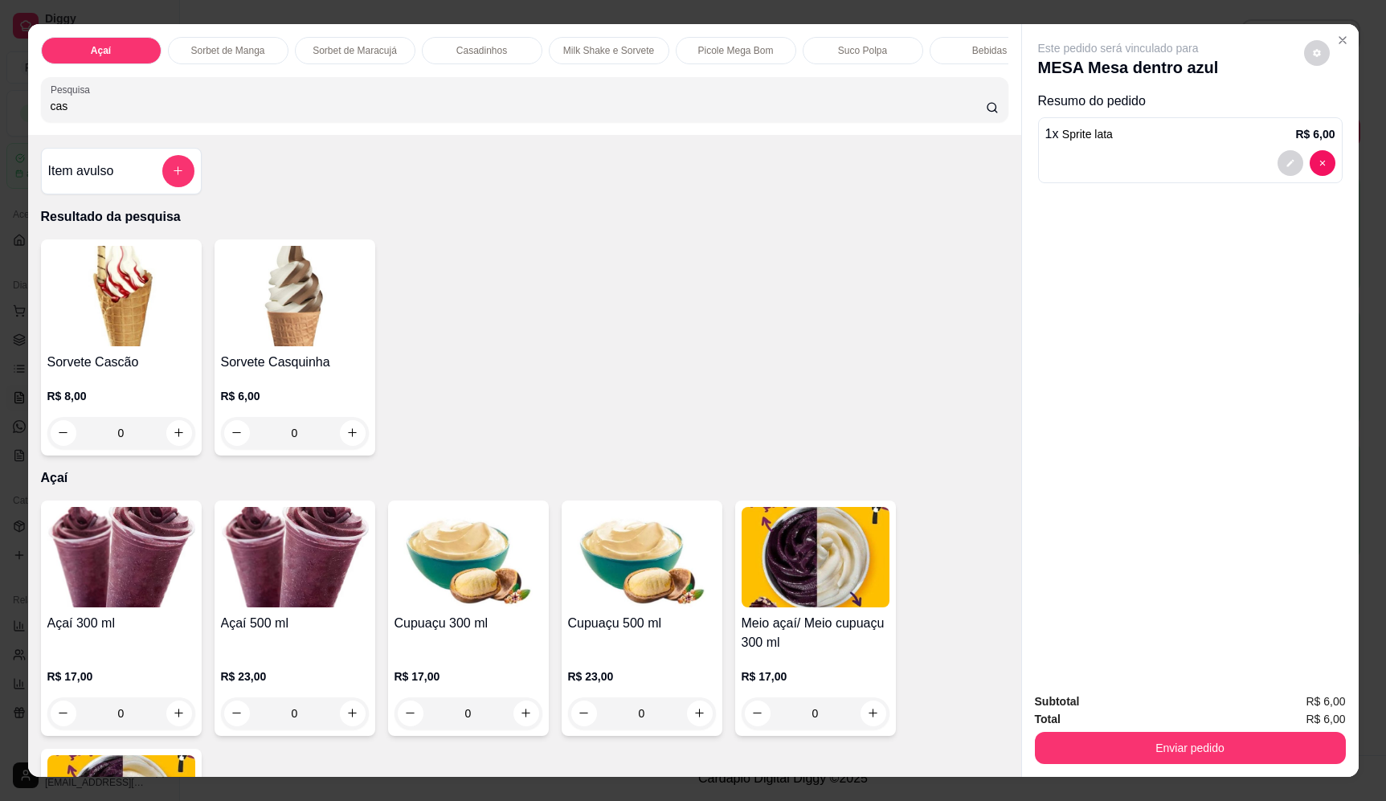
type input "cas"
click at [347, 438] on div "0" at bounding box center [295, 433] width 148 height 32
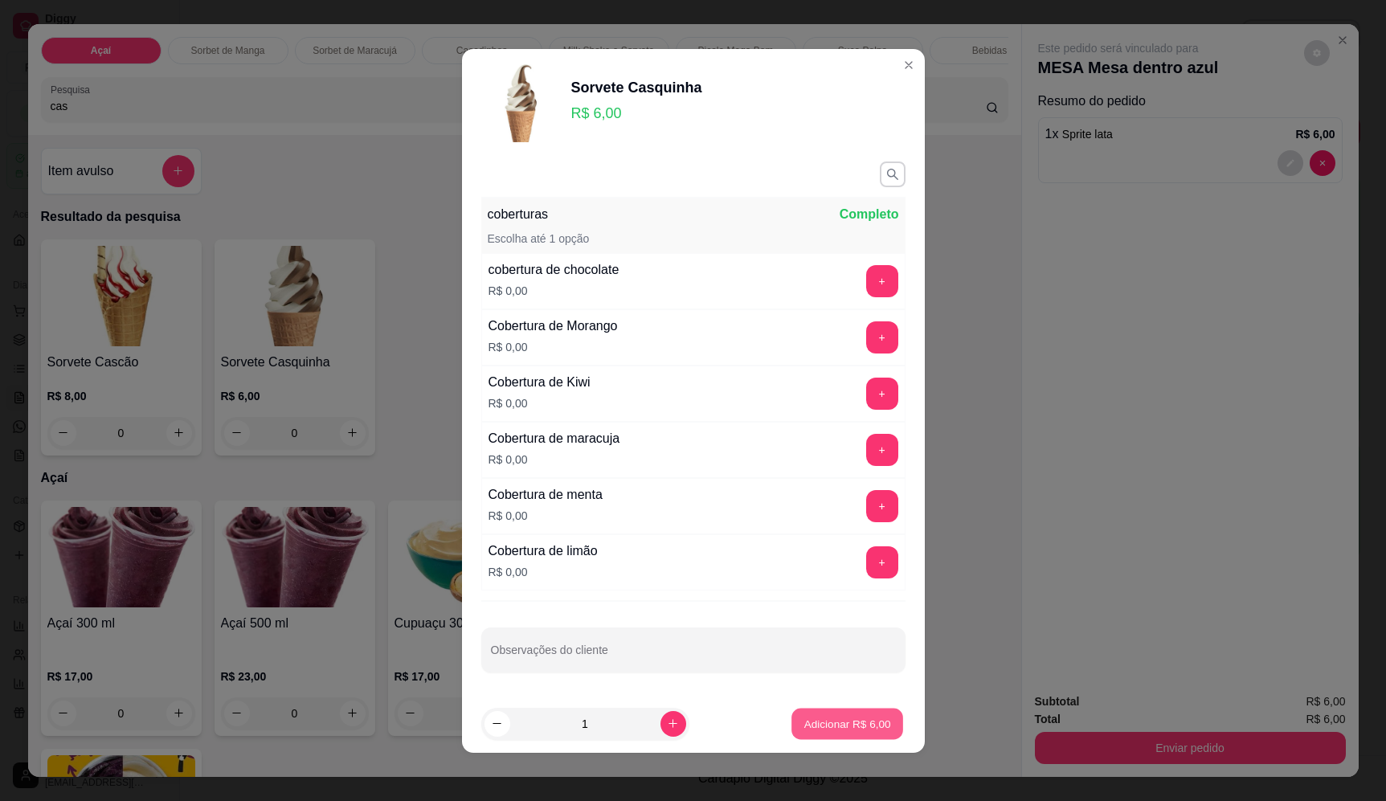
click at [850, 730] on p "Adicionar R$ 6,00" at bounding box center [847, 723] width 87 height 15
type input "1"
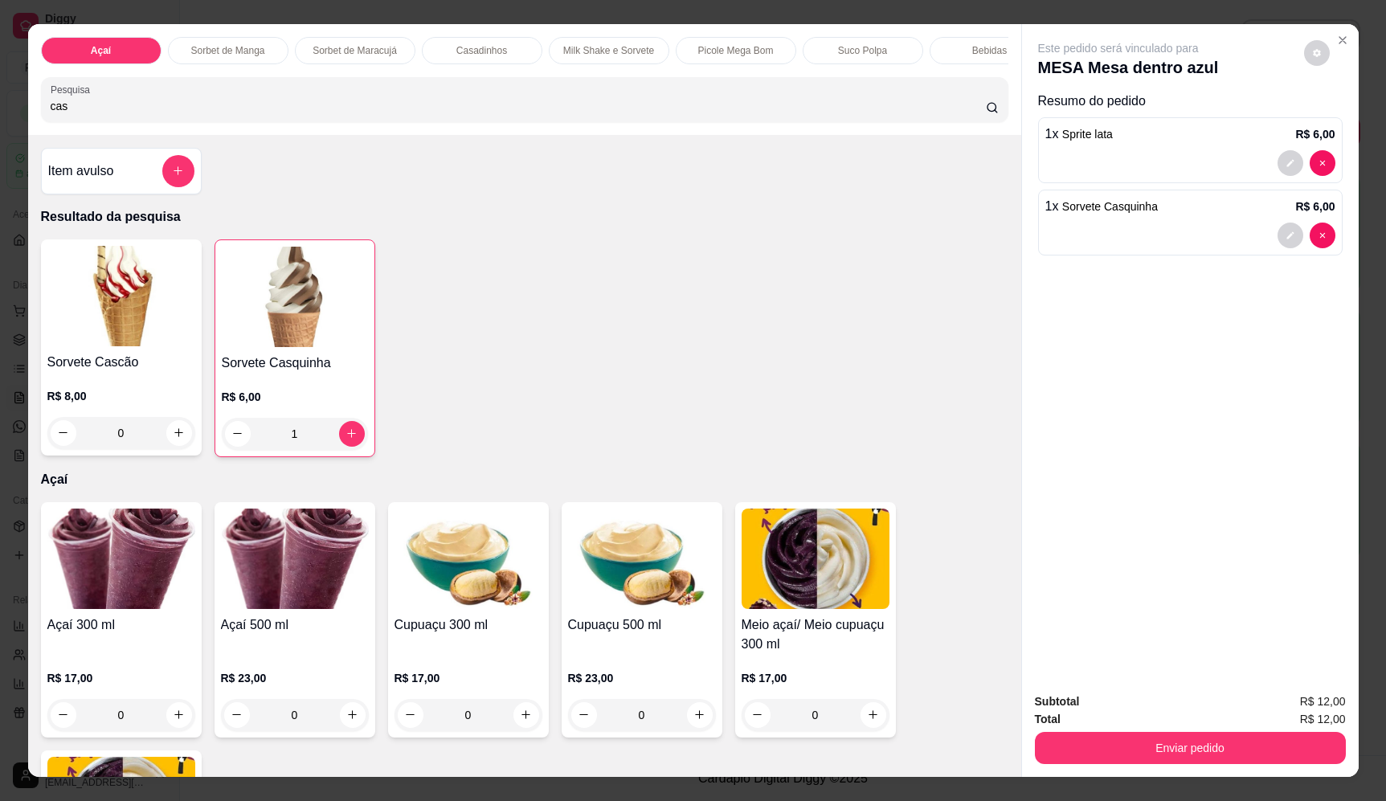
drag, startPoint x: 66, startPoint y: 123, endPoint x: 1, endPoint y: 128, distance: 65.3
click at [10, 125] on div "Açaí Sorbet de Manga Sorbet de Maracujá Casadinhos Milk Shake e Sorvete Picole …" at bounding box center [693, 400] width 1386 height 801
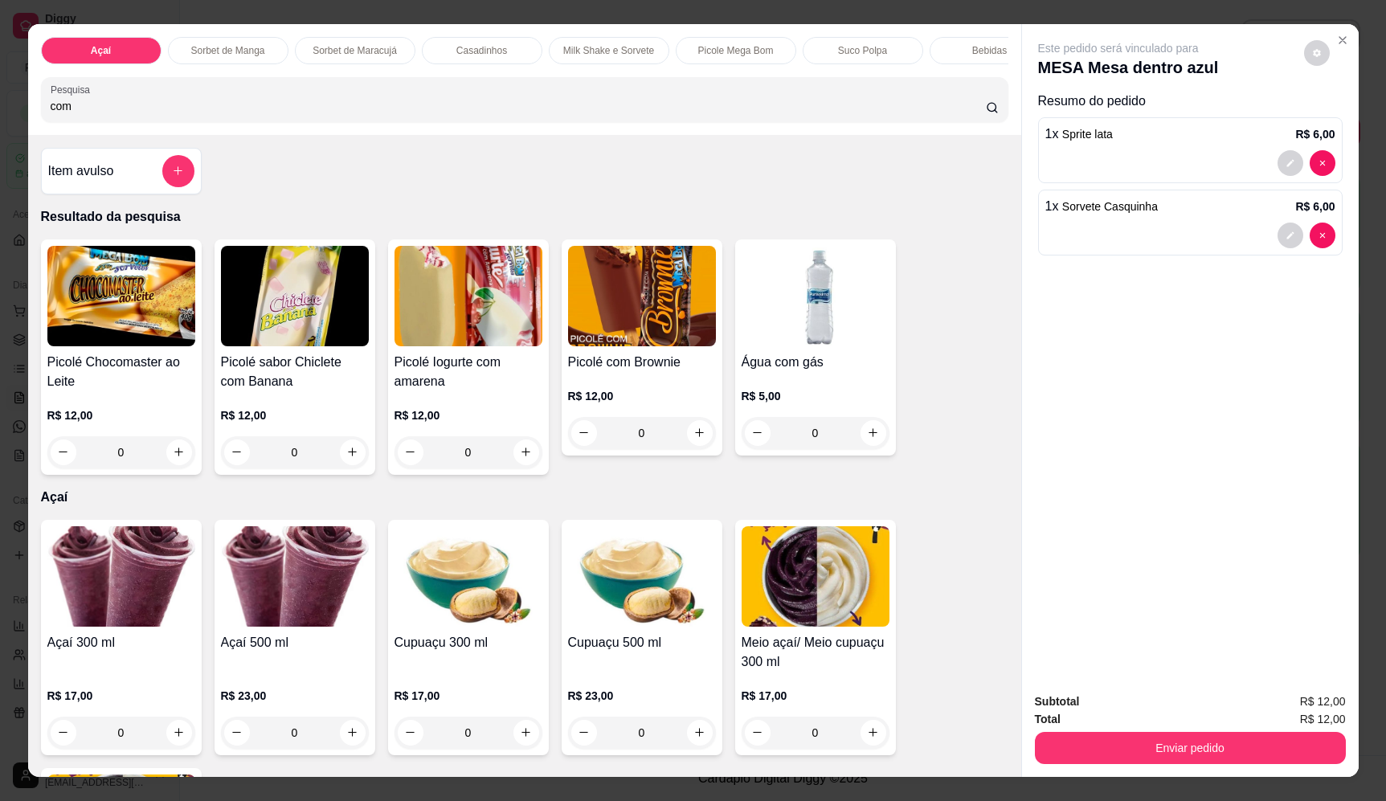
type input "com"
click at [869, 439] on icon "increase-product-quantity" at bounding box center [873, 433] width 12 height 12
type input "1"
drag, startPoint x: 92, startPoint y: 118, endPoint x: 0, endPoint y: 128, distance: 92.1
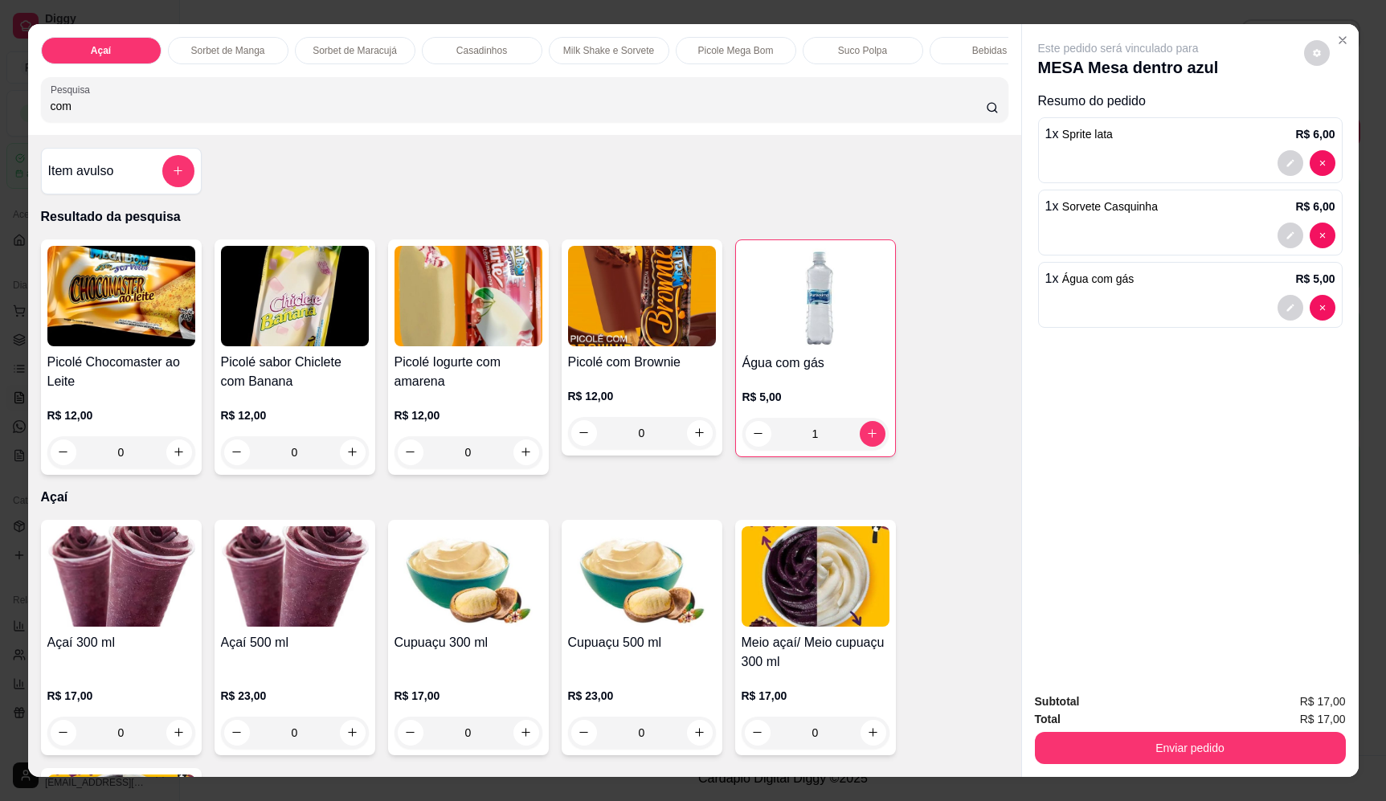
click at [6, 126] on div "Açaí Sorbet de Manga Sorbet de Maracujá Casadinhos Milk Shake e Sorvete Picole …" at bounding box center [693, 400] width 1386 height 801
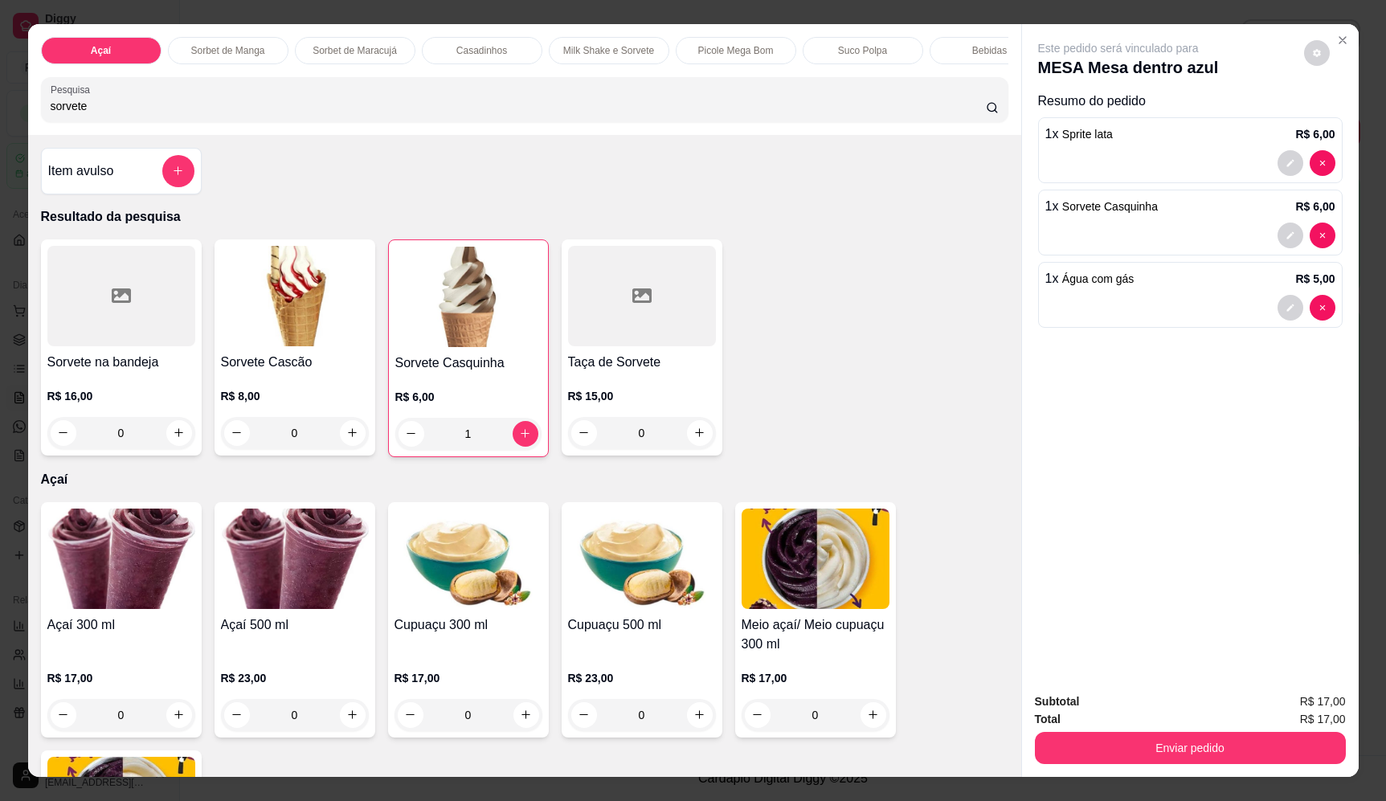
type input "sorvete"
click at [162, 182] on button "add-separate-item" at bounding box center [177, 171] width 31 height 31
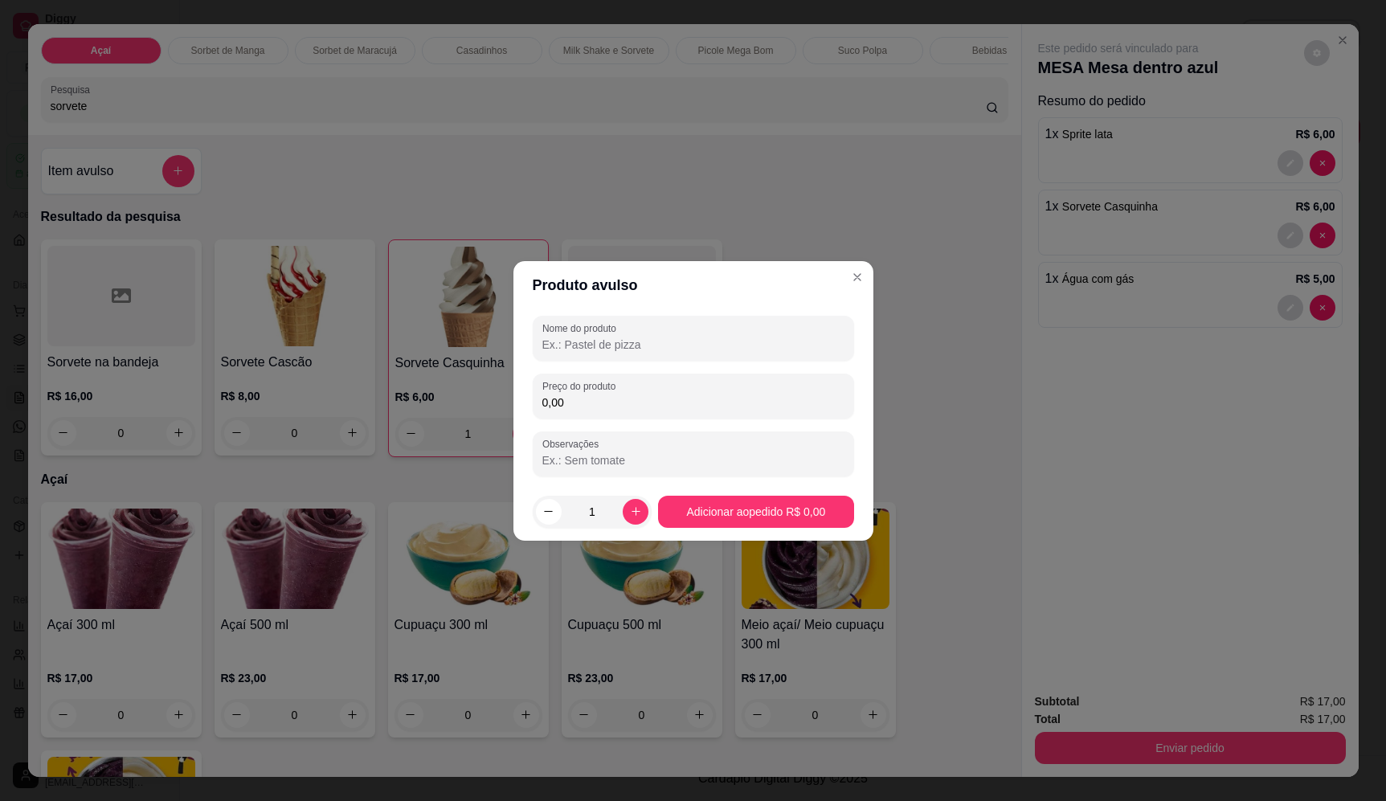
click at [623, 345] on input "Nome do produto" at bounding box center [693, 345] width 302 height 16
type input "sorvete"
click at [690, 394] on input "0,00" at bounding box center [693, 402] width 302 height 16
type input "19,38"
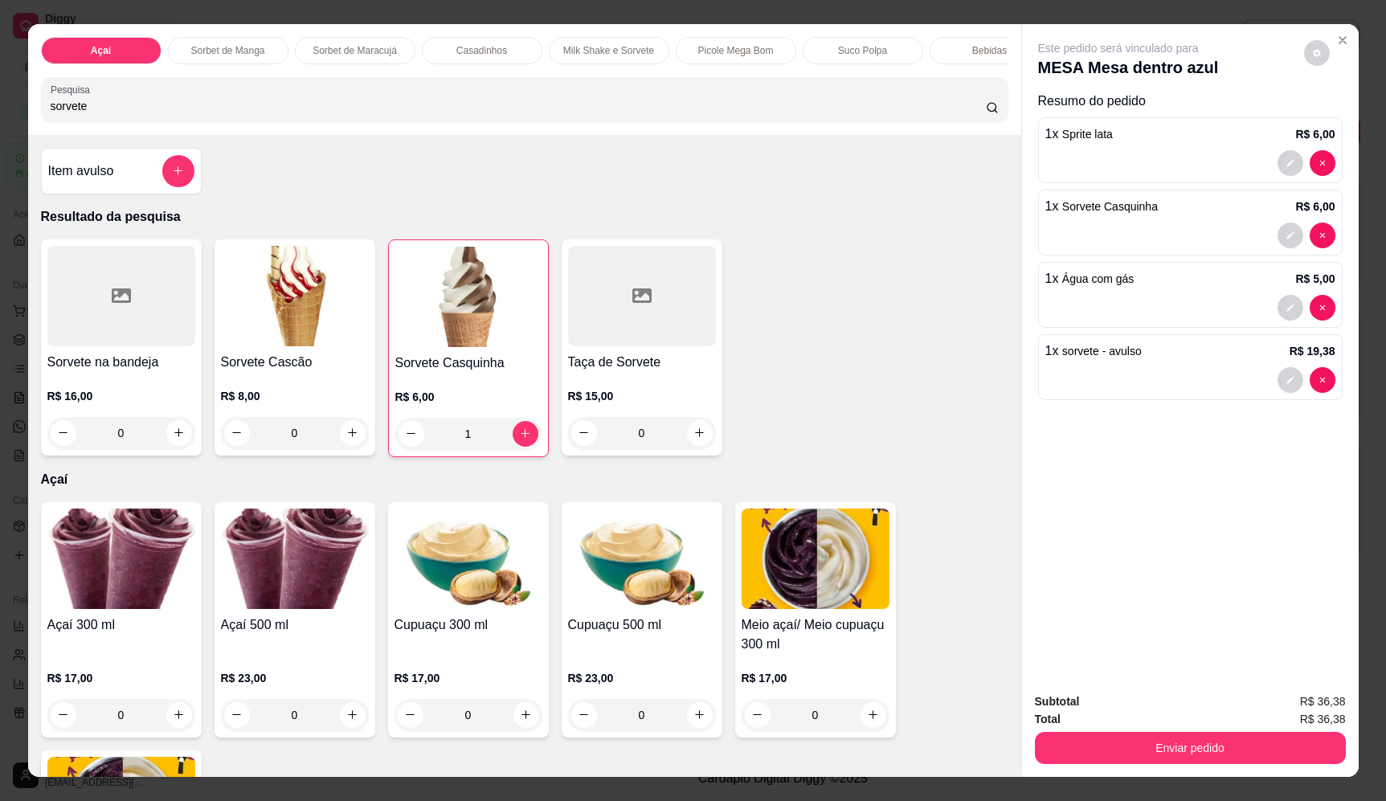
click at [162, 186] on button "add-separate-item" at bounding box center [178, 171] width 32 height 32
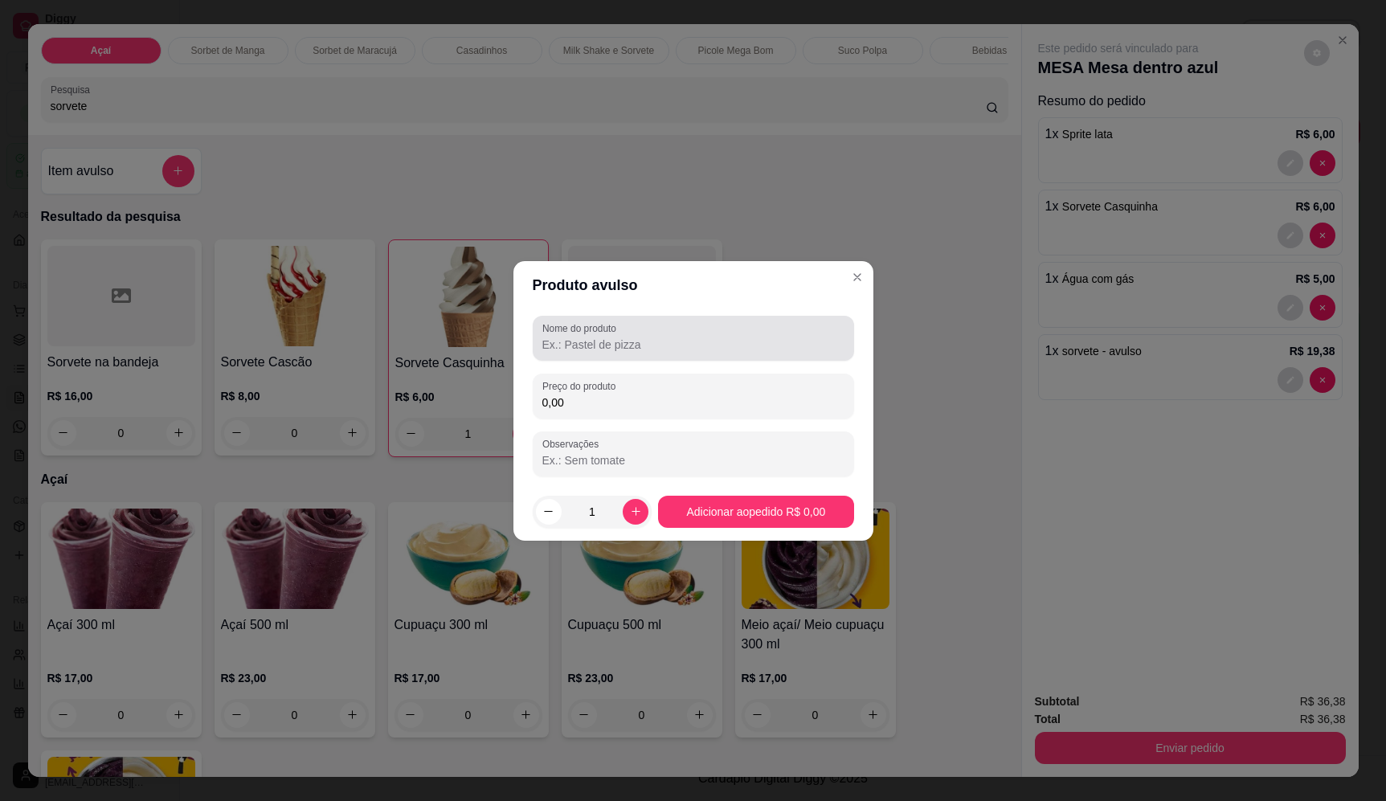
drag, startPoint x: 618, startPoint y: 358, endPoint x: 612, endPoint y: 350, distance: 9.8
click at [618, 358] on div "Nome do produto" at bounding box center [693, 338] width 321 height 45
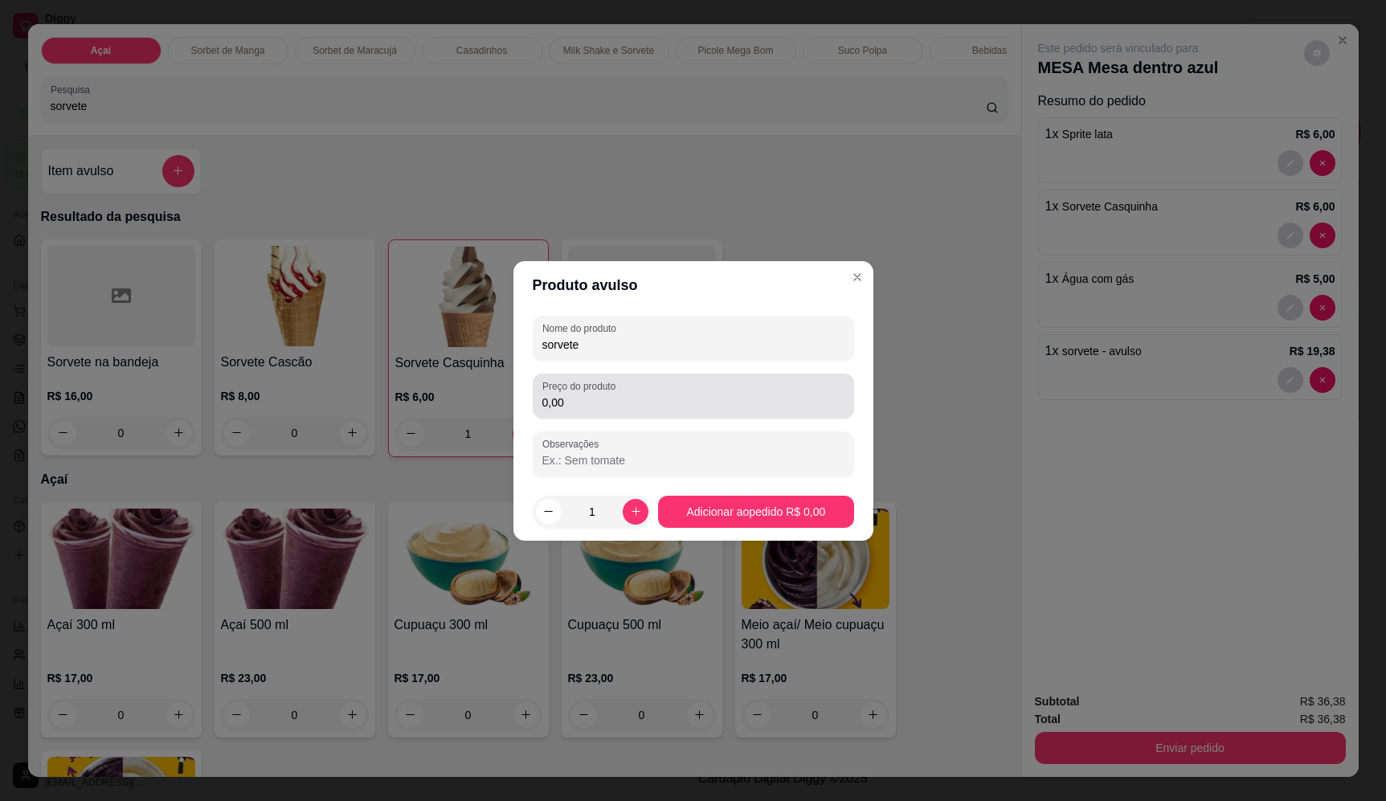
type input "sorvete"
click at [619, 406] on input "0,00" at bounding box center [693, 402] width 302 height 16
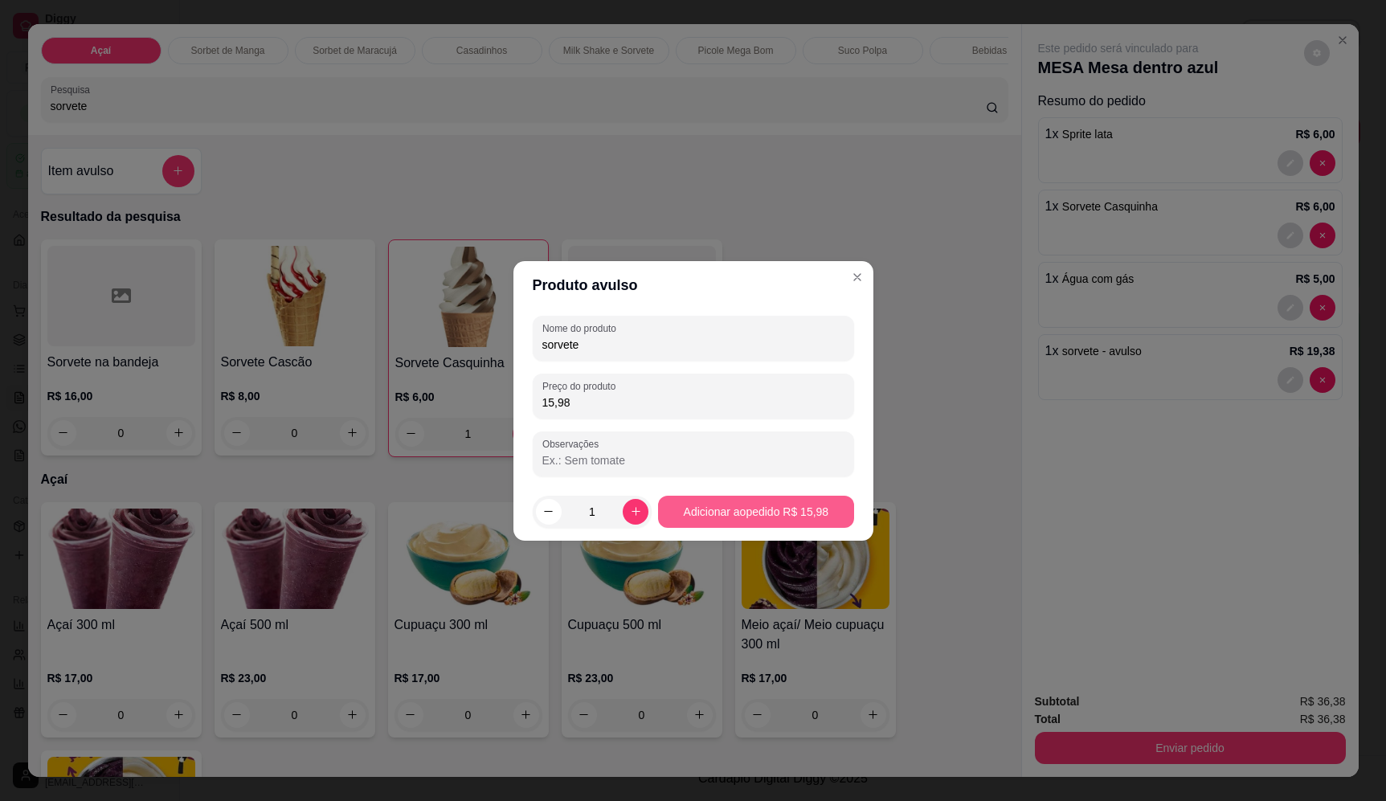
type input "15,98"
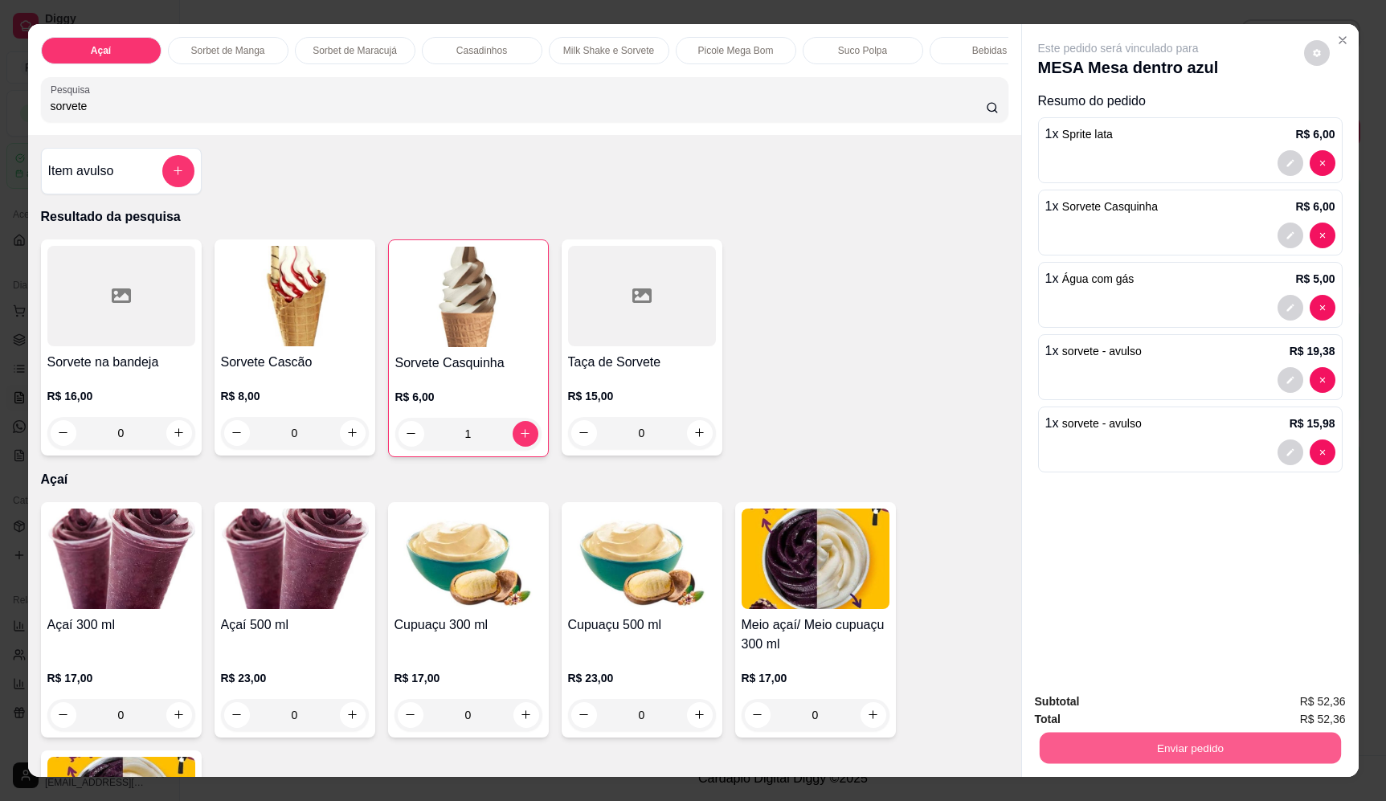
click at [1203, 739] on button "Enviar pedido" at bounding box center [1189, 748] width 301 height 31
click at [1307, 706] on button "Enviar pedido" at bounding box center [1304, 708] width 88 height 30
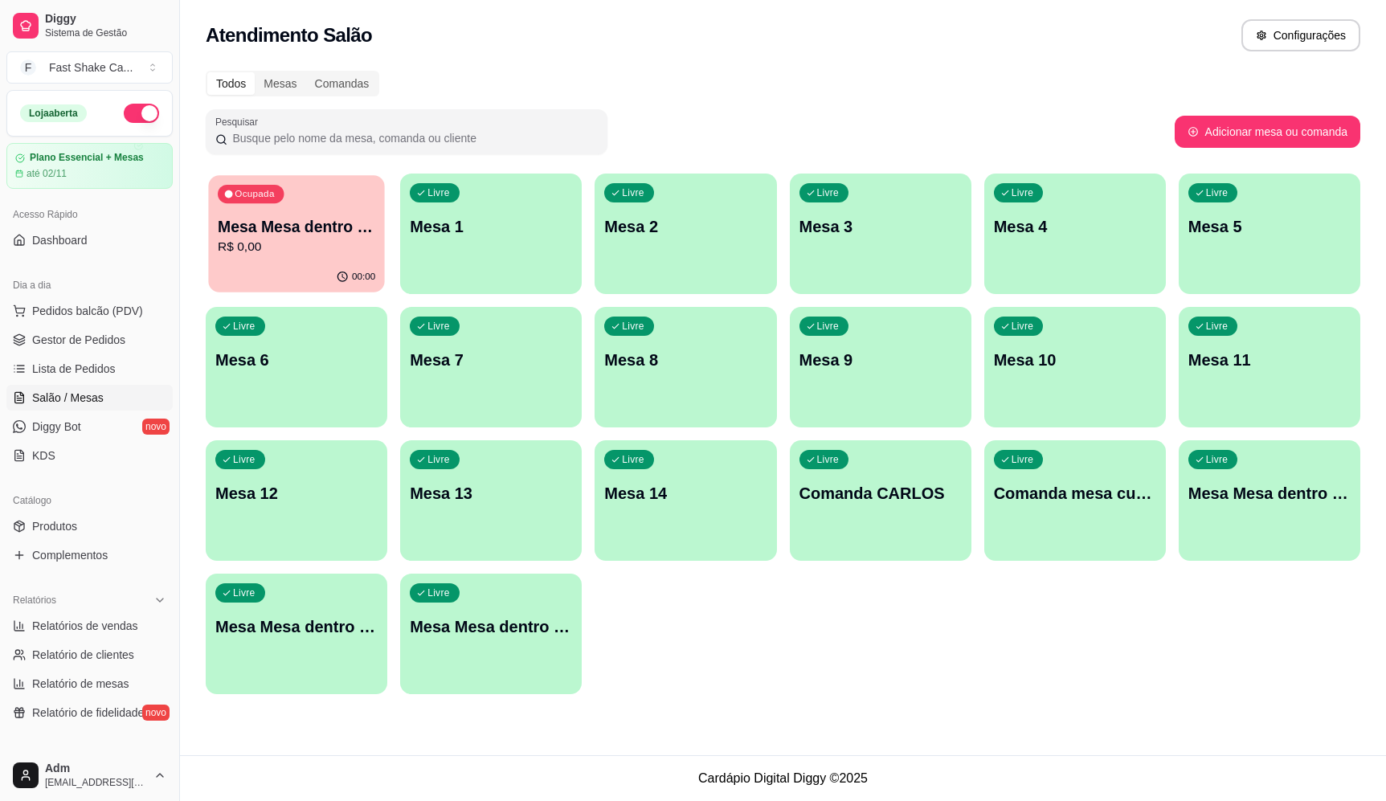
click at [284, 235] on p "Mesa Mesa dentro azul" at bounding box center [296, 227] width 157 height 22
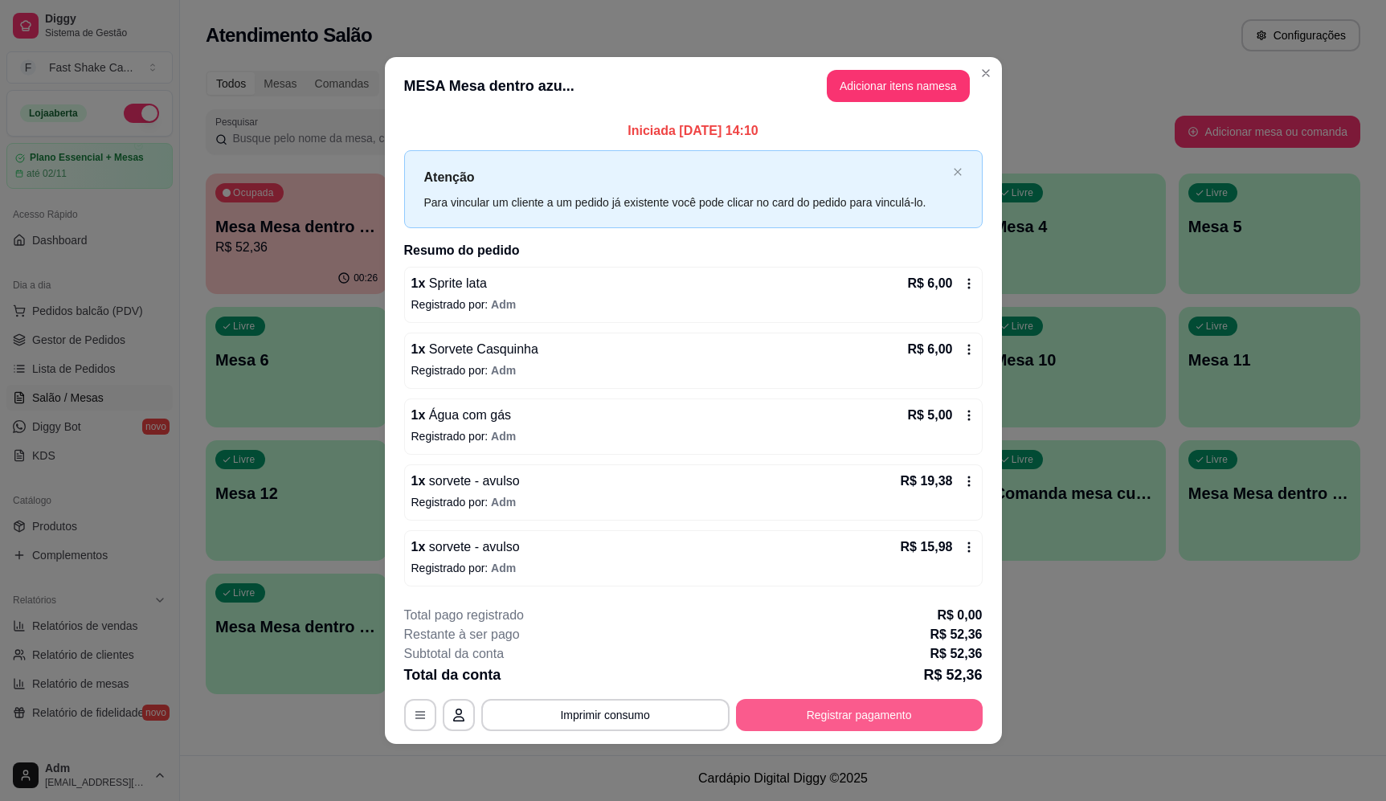
click at [848, 710] on button "Registrar pagamento" at bounding box center [859, 715] width 247 height 32
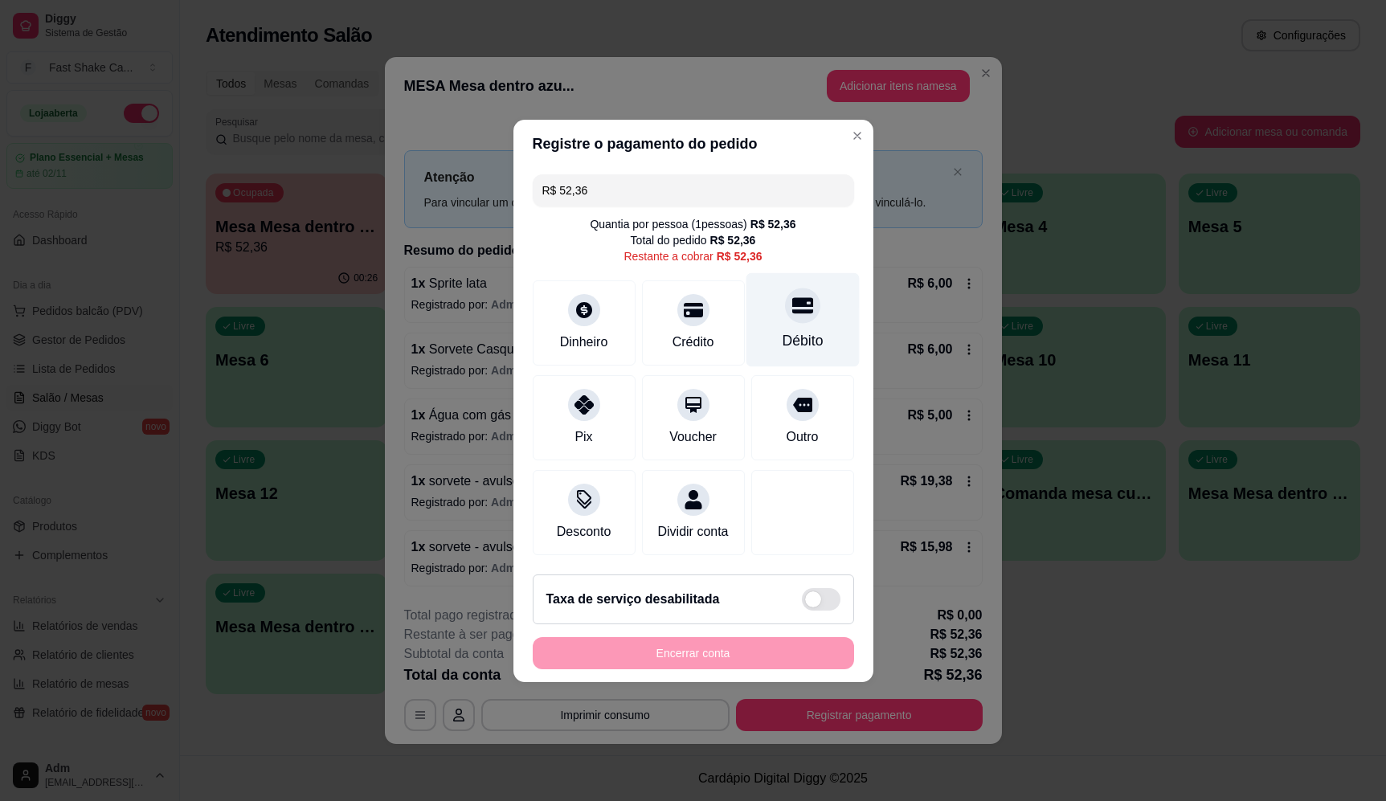
click at [807, 331] on div "Débito" at bounding box center [802, 340] width 41 height 21
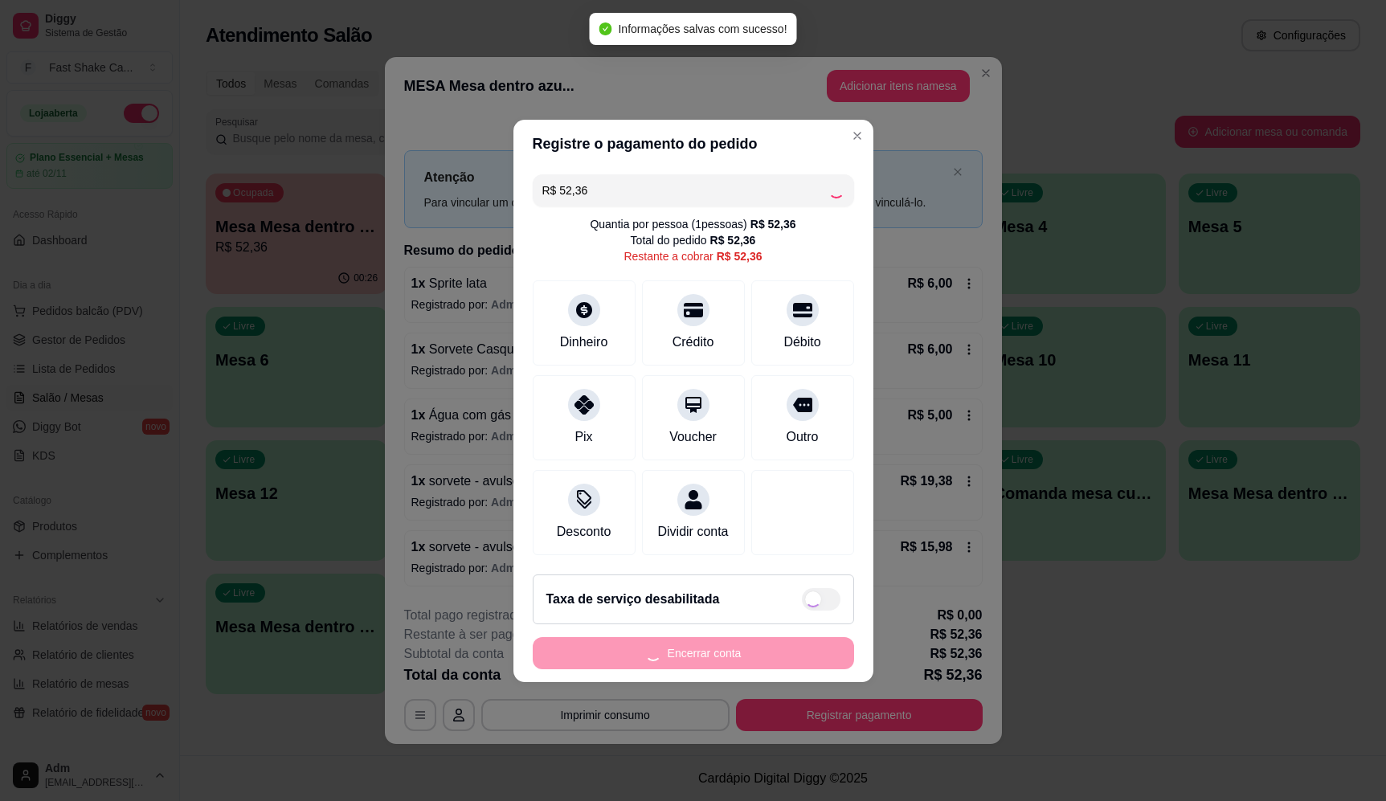
type input "R$ 0,00"
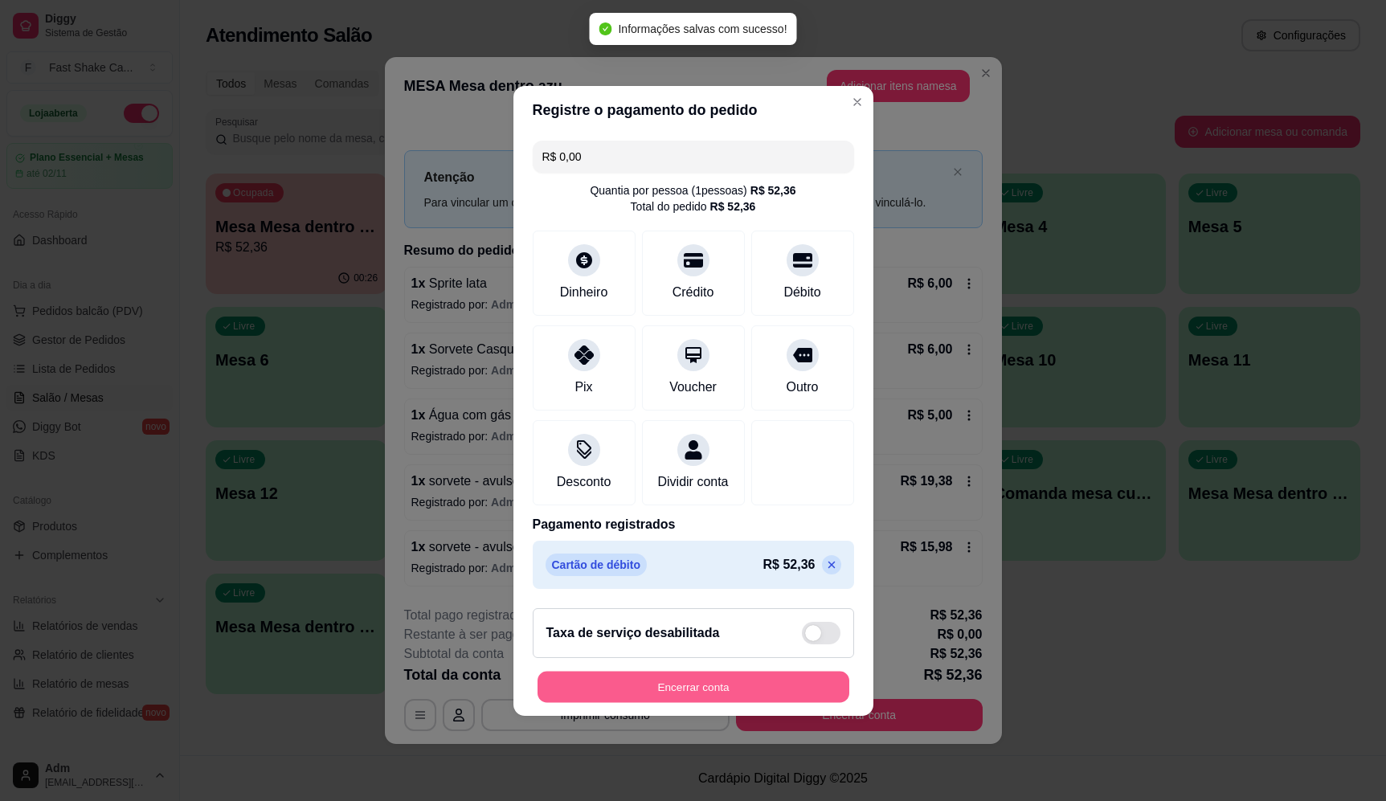
click at [774, 699] on button "Encerrar conta" at bounding box center [694, 686] width 312 height 31
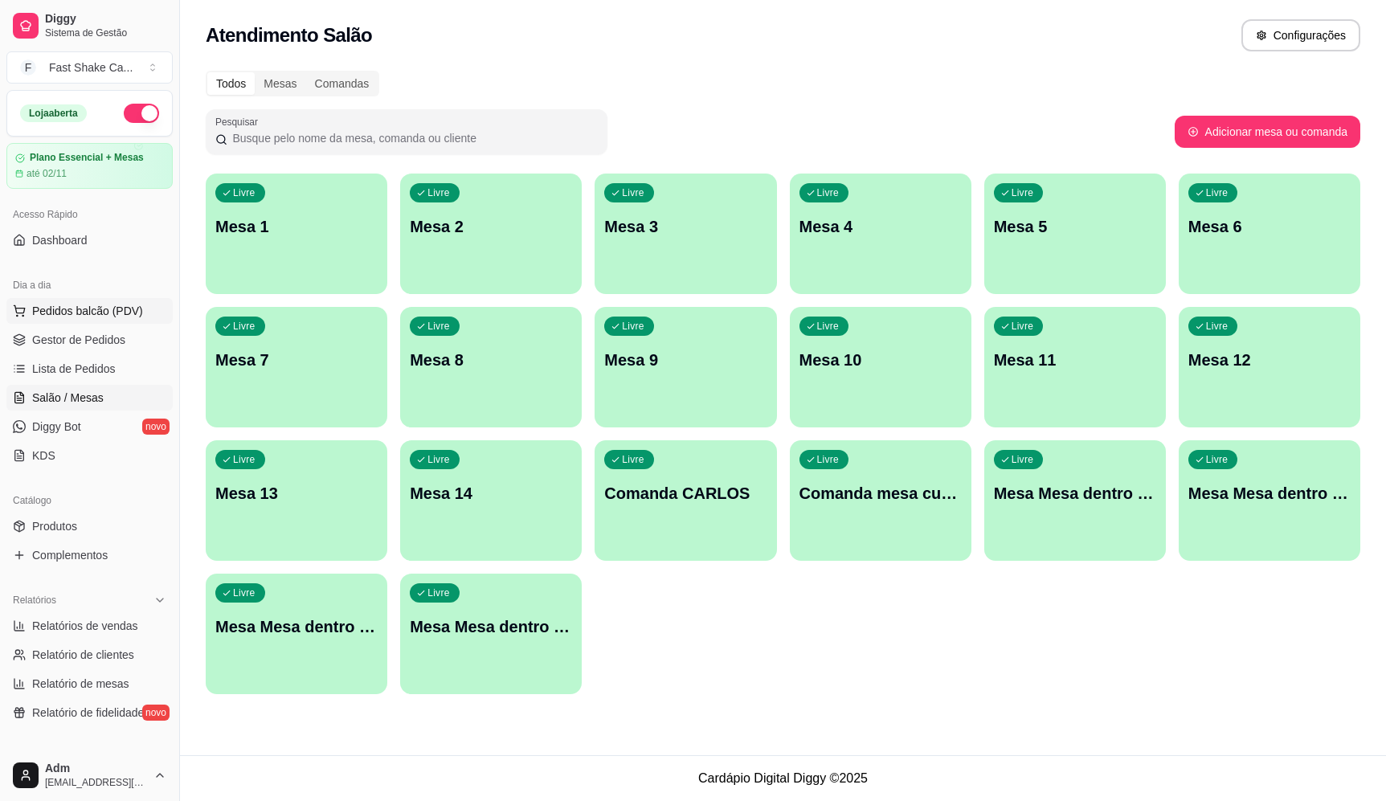
click at [93, 304] on span "Pedidos balcão (PDV)" at bounding box center [87, 311] width 111 height 16
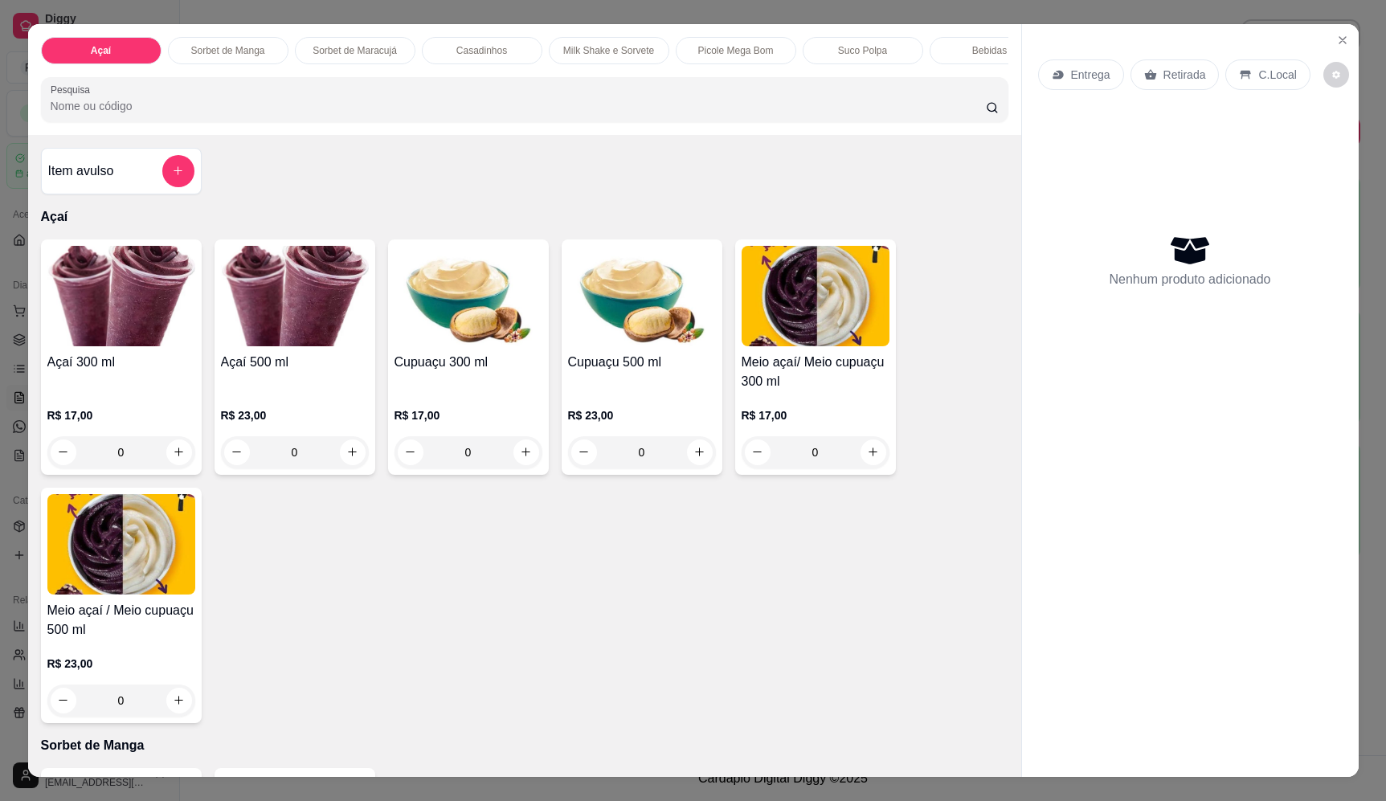
click at [341, 463] on div "0" at bounding box center [295, 452] width 148 height 32
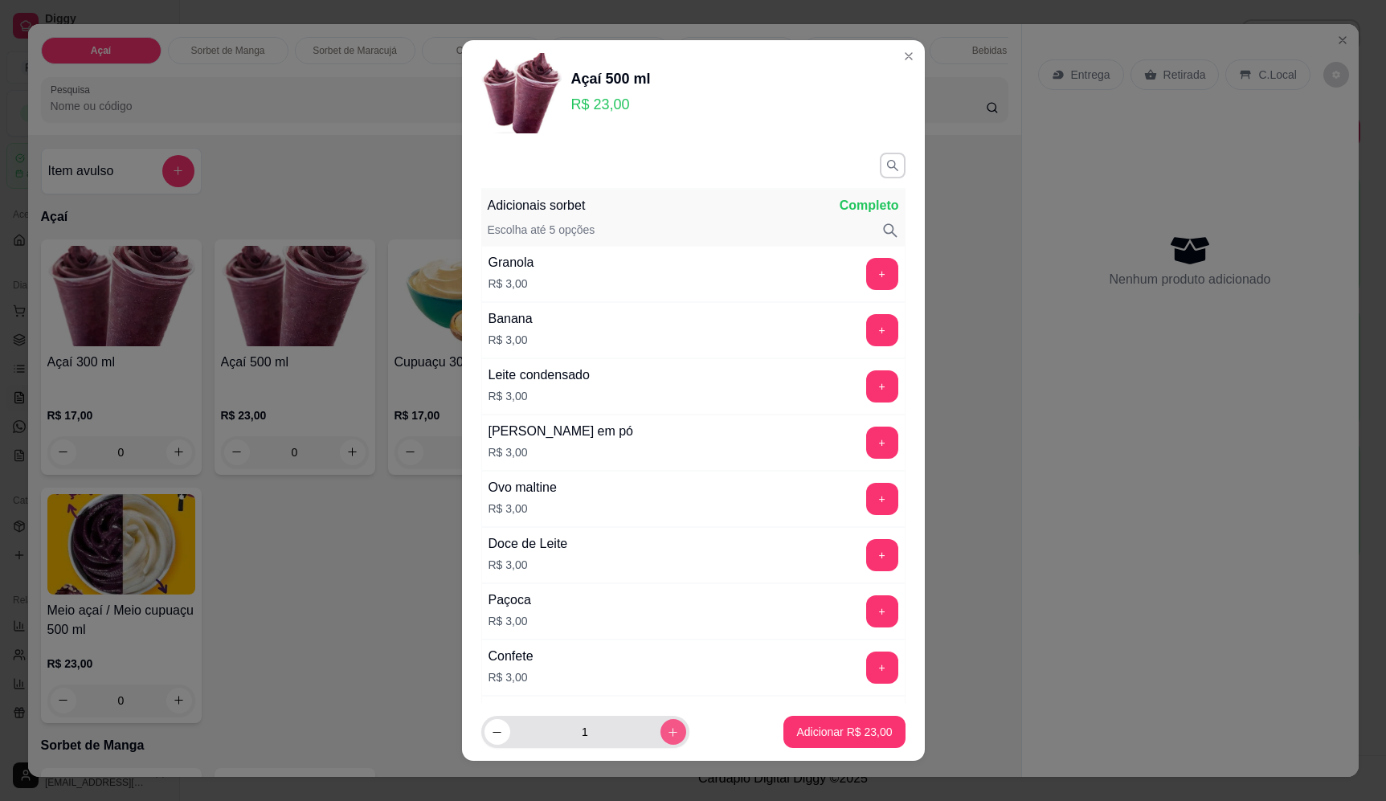
click at [667, 735] on icon "increase-product-quantity" at bounding box center [673, 732] width 12 height 12
type input "2"
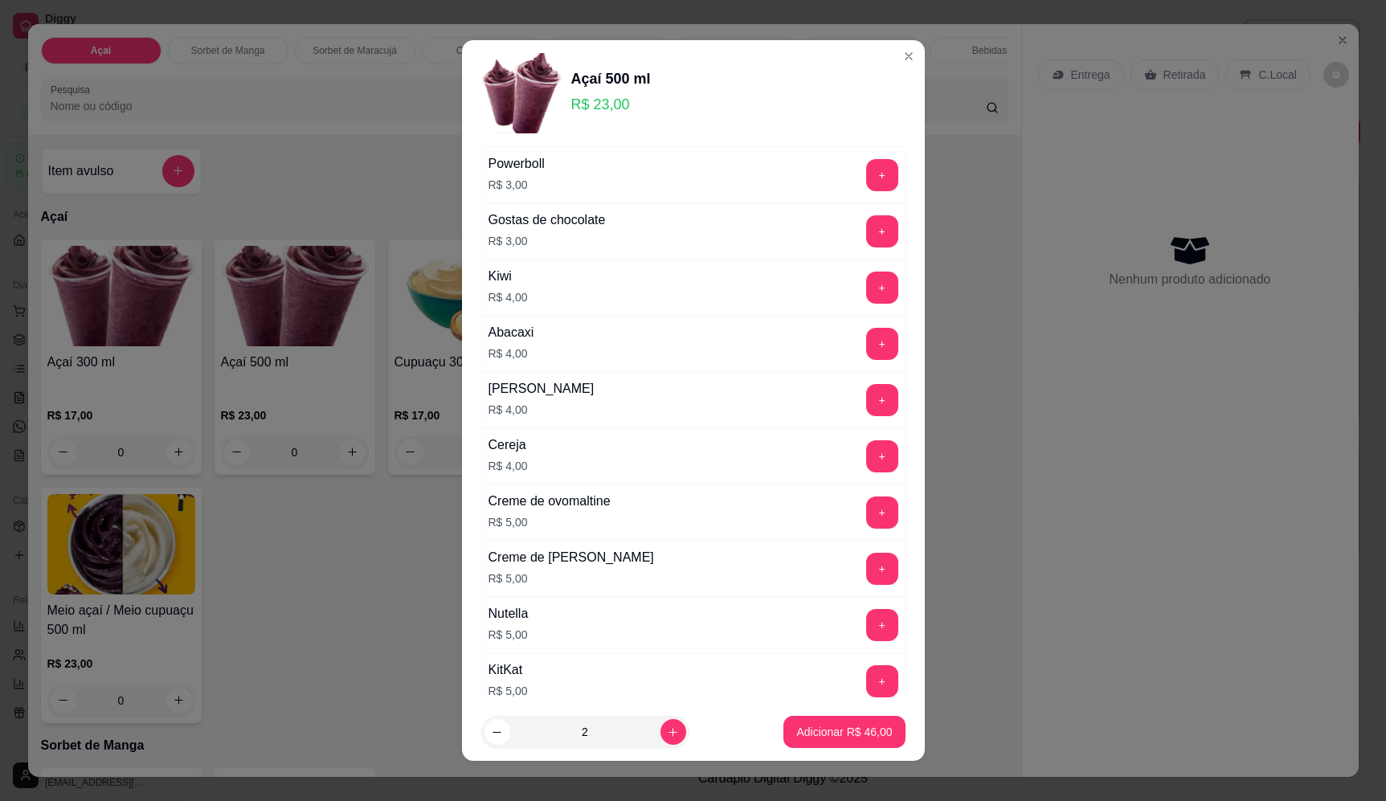
scroll to position [885, 0]
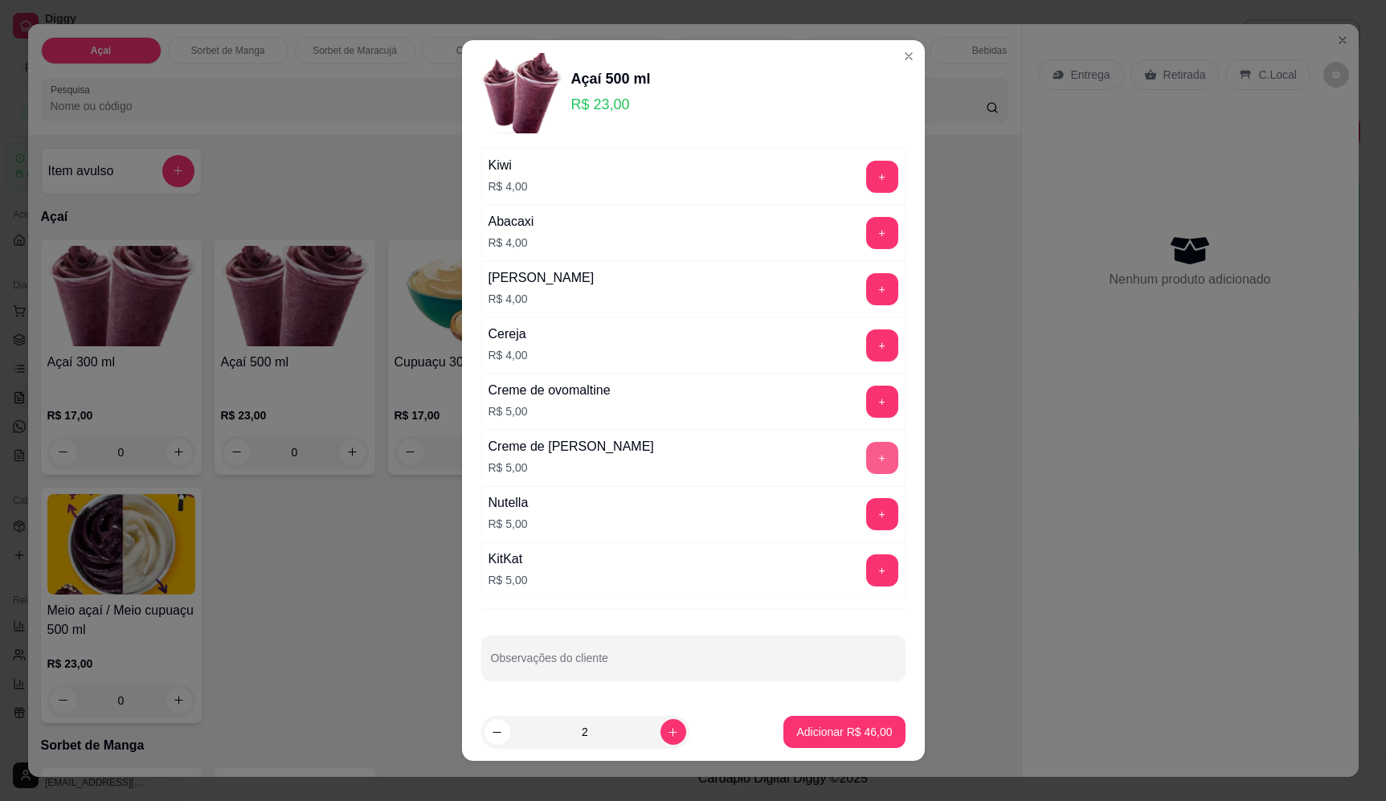
click at [866, 448] on button "+" at bounding box center [882, 458] width 32 height 32
click at [866, 506] on button "+" at bounding box center [882, 514] width 32 height 32
click at [849, 738] on p "Adicionar R$ 66,00" at bounding box center [844, 732] width 96 height 16
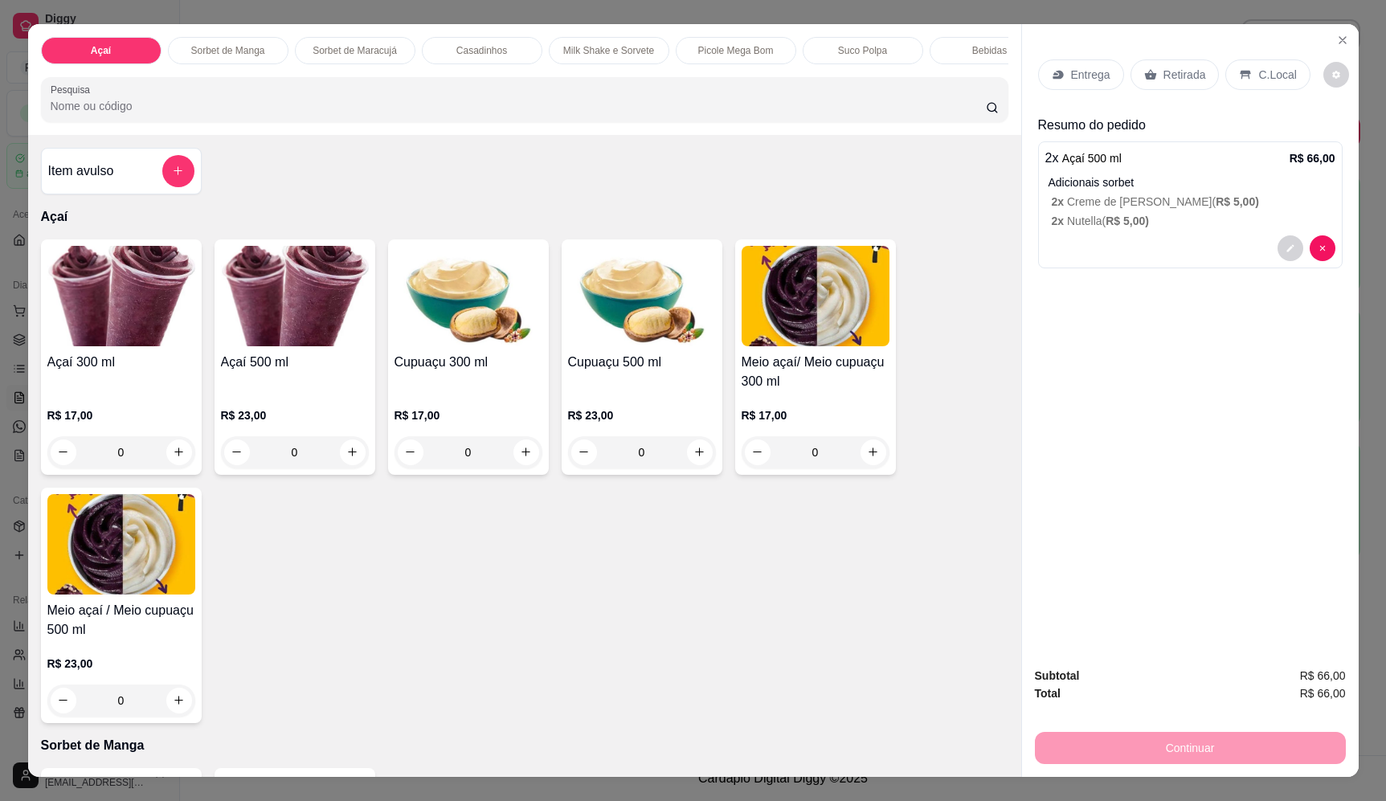
click at [1071, 68] on p "Entrega" at bounding box center [1090, 75] width 39 height 16
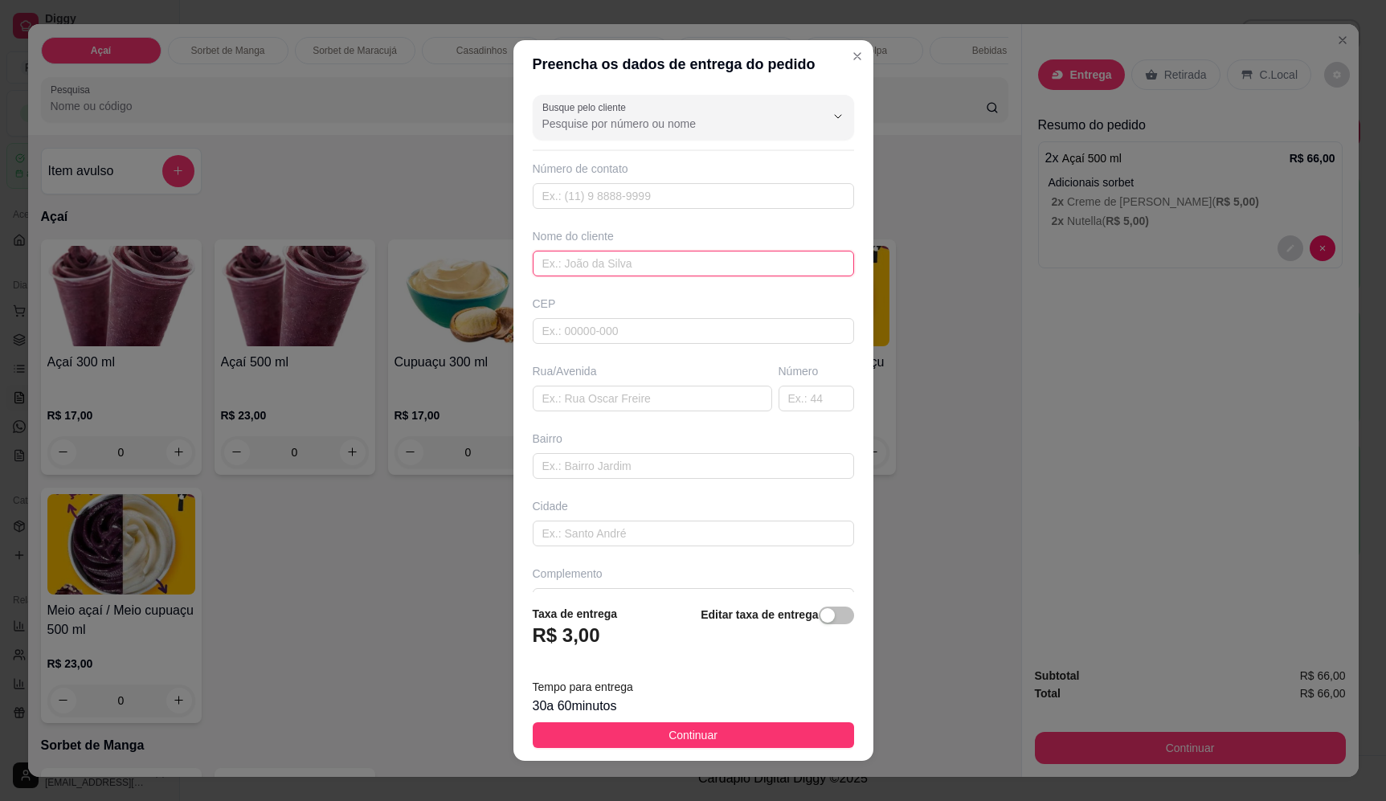
click at [601, 275] on input "text" at bounding box center [693, 264] width 321 height 26
type input "[DEMOGRAPHIC_DATA]"
click at [633, 390] on input "text" at bounding box center [652, 399] width 239 height 26
paste input "[STREET_ADDRESS]"
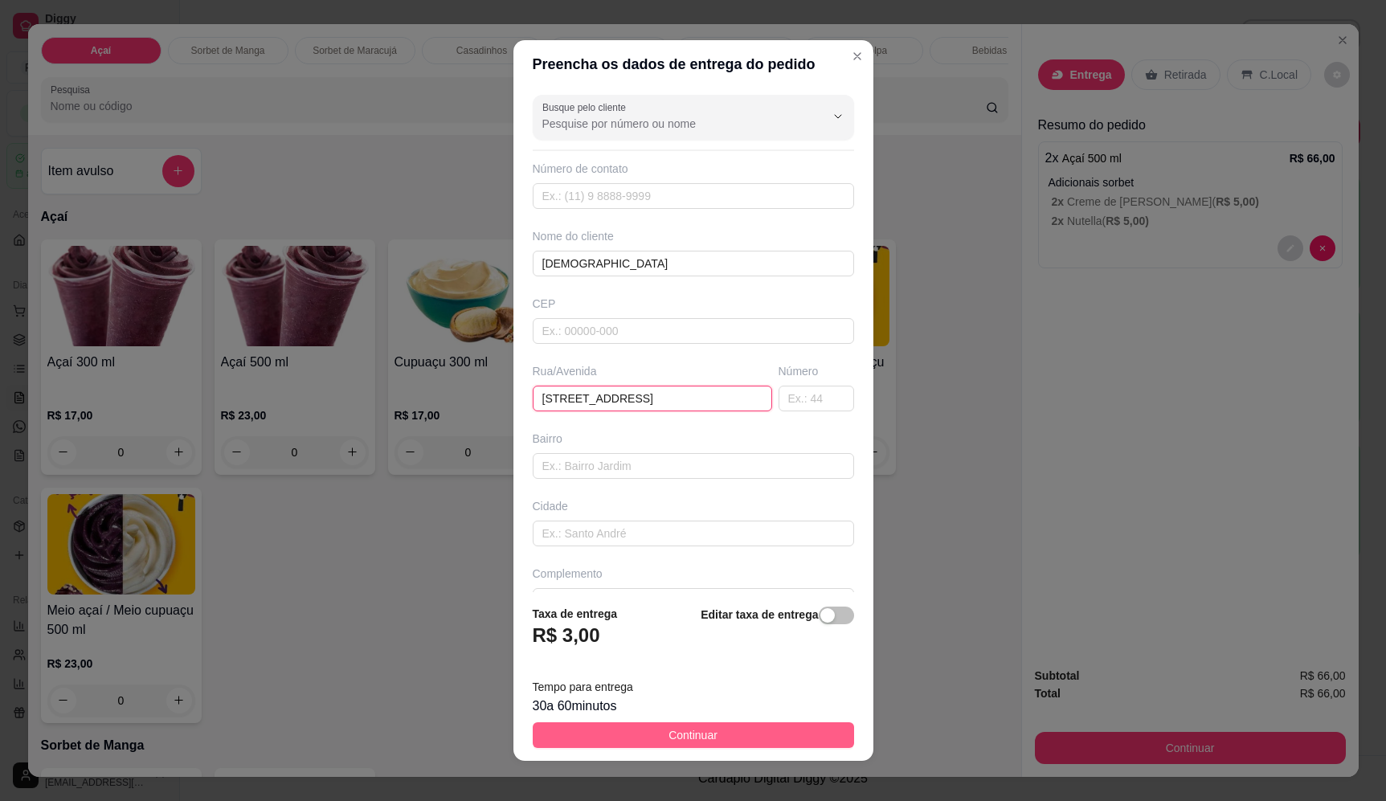
type input "[STREET_ADDRESS]"
click at [724, 739] on button "Continuar" at bounding box center [693, 735] width 321 height 26
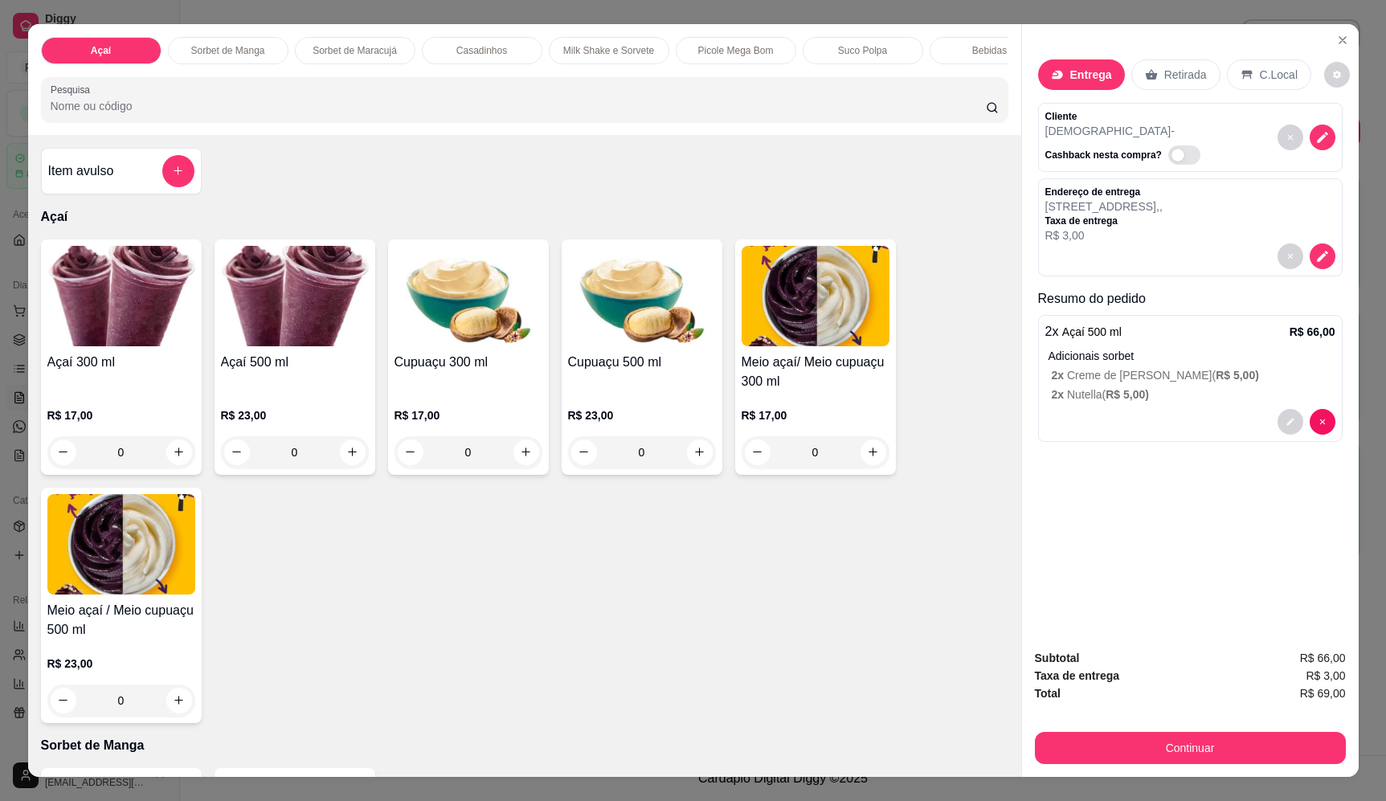
click at [1179, 768] on div "Subtotal R$ 66,00 Taxa de entrega R$ 3,00 Total R$ 69,00 Continuar" at bounding box center [1190, 706] width 337 height 141
click at [1183, 763] on button "Continuar" at bounding box center [1190, 748] width 311 height 32
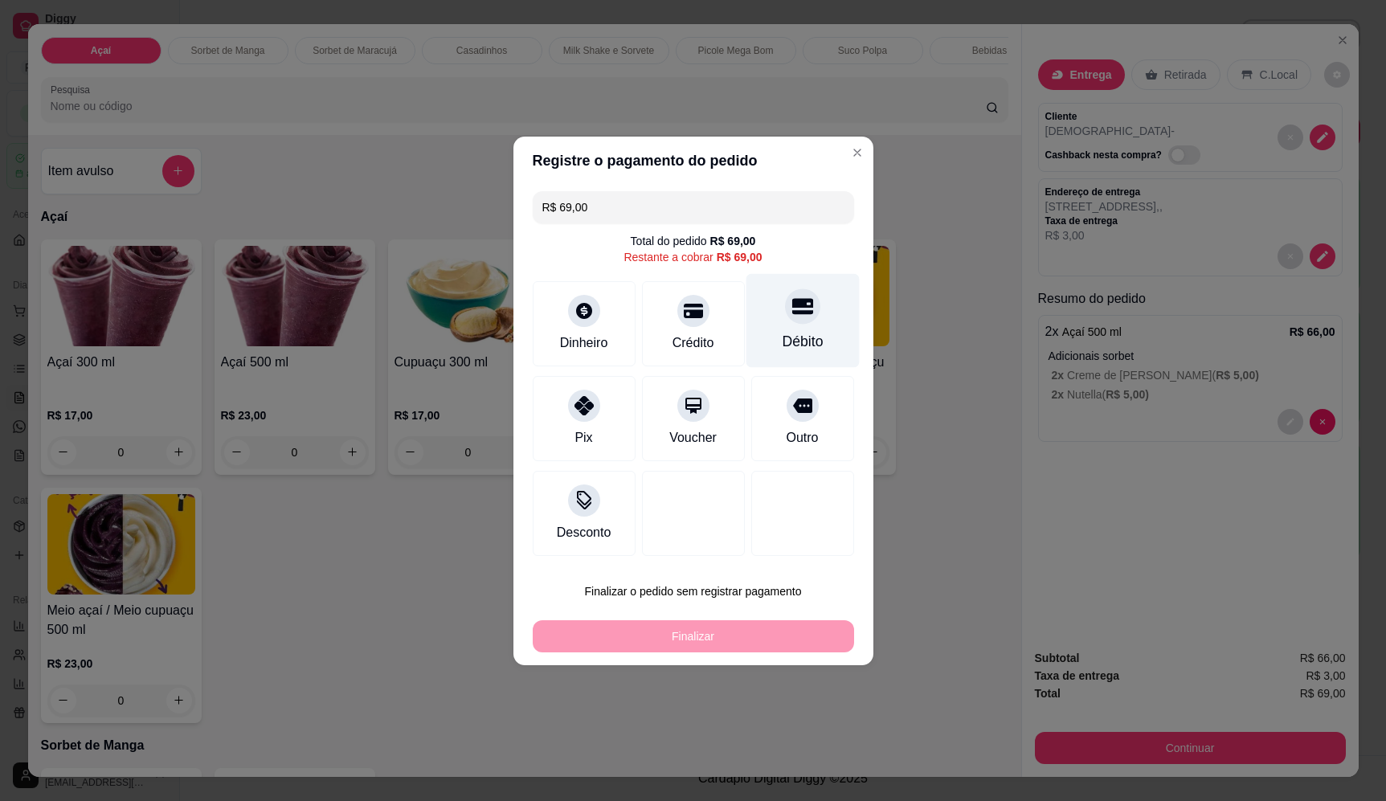
click at [793, 320] on div at bounding box center [802, 305] width 35 height 35
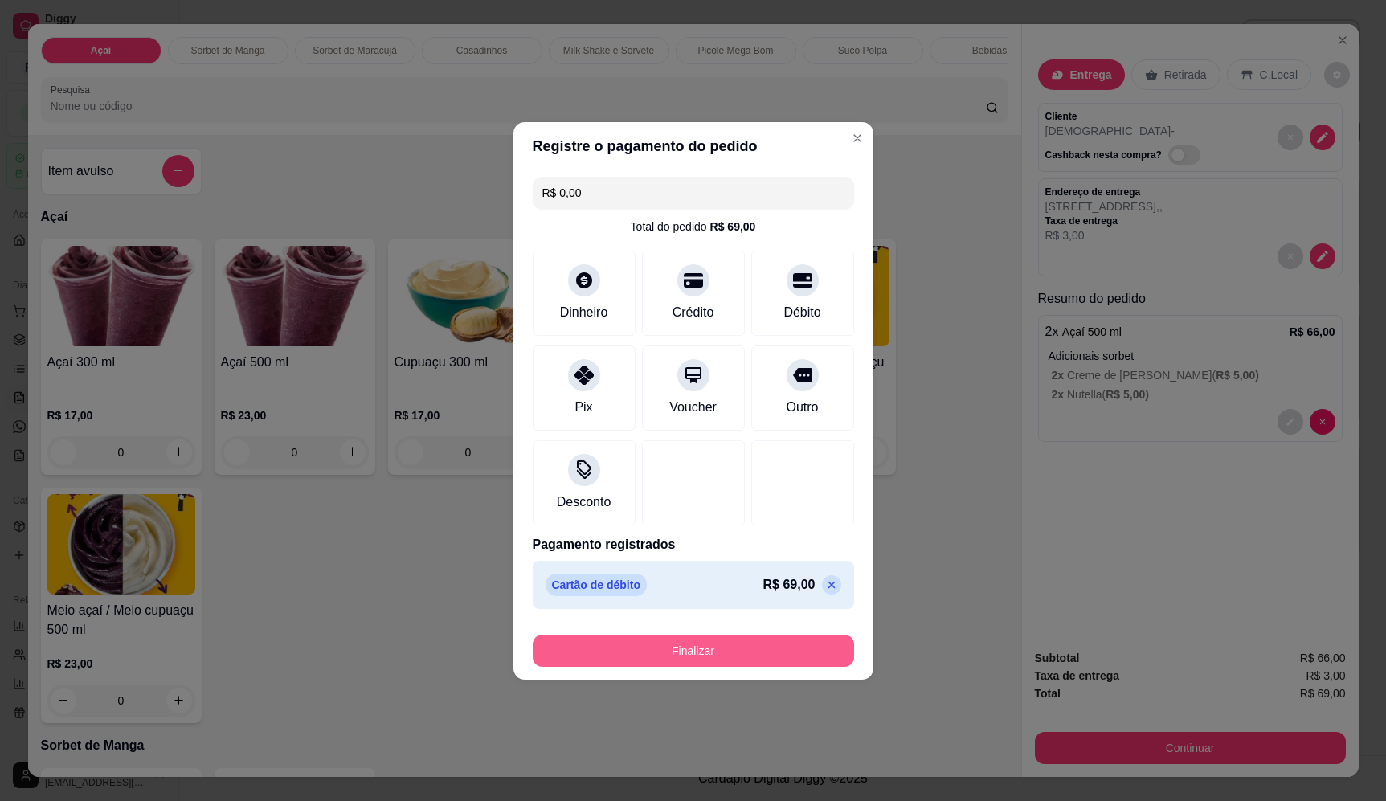
click at [702, 660] on button "Finalizar" at bounding box center [693, 651] width 321 height 32
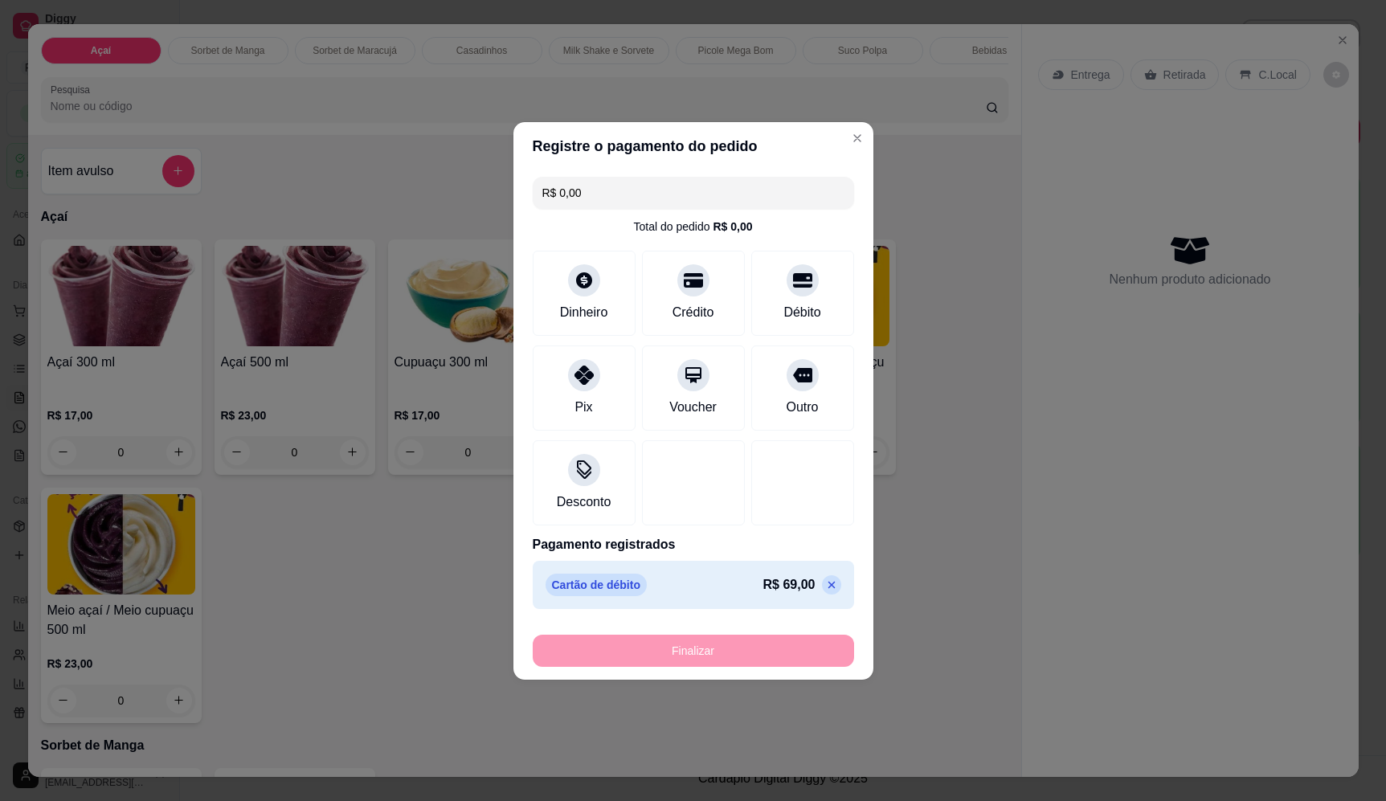
type input "-R$ 69,00"
